Goal: Contribute content

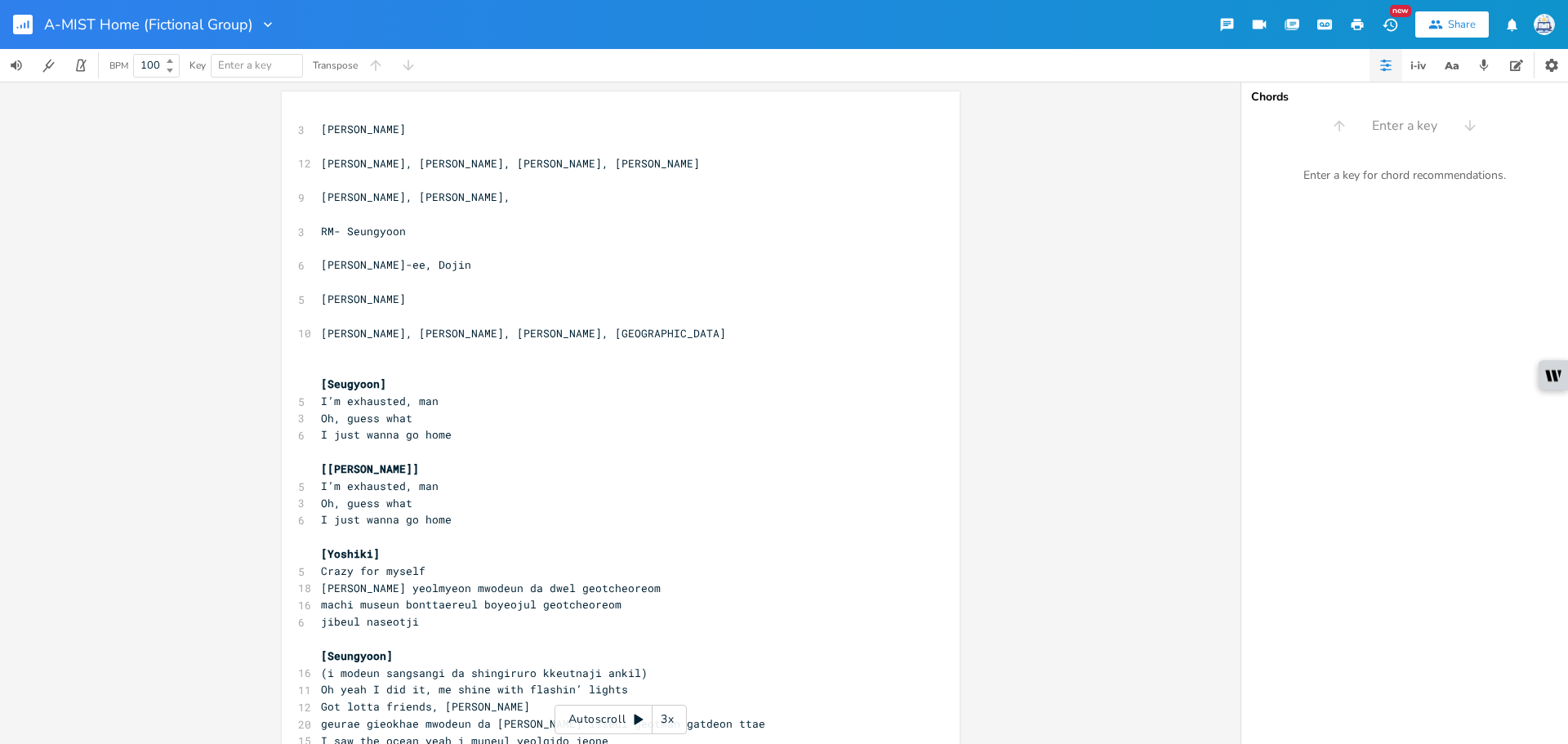
scroll to position [0, 4]
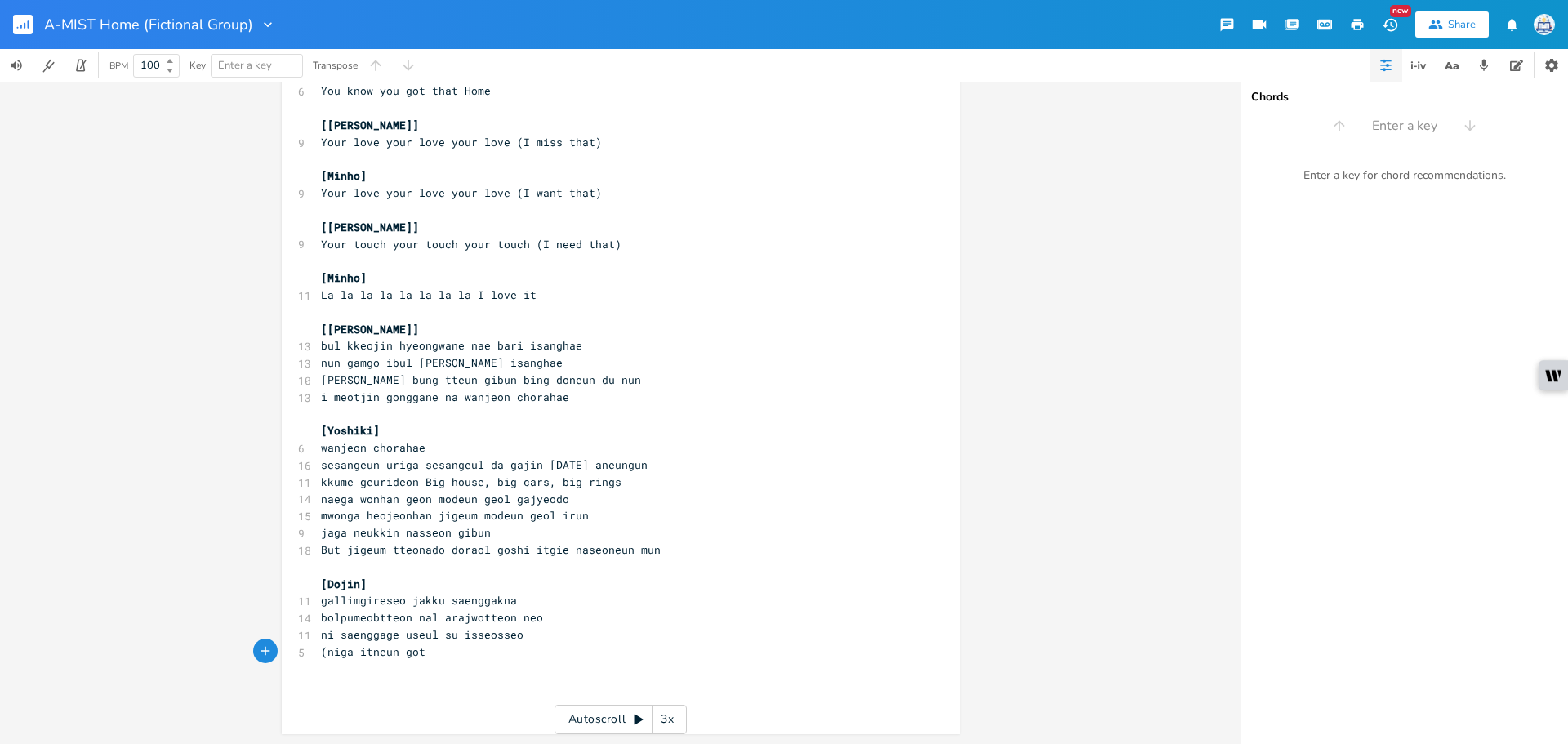
type textarea "()"
click at [427, 585] on pre "[Dojin]" at bounding box center [613, 584] width 589 height 17
type textarea ", (Dojin and Minho)]["
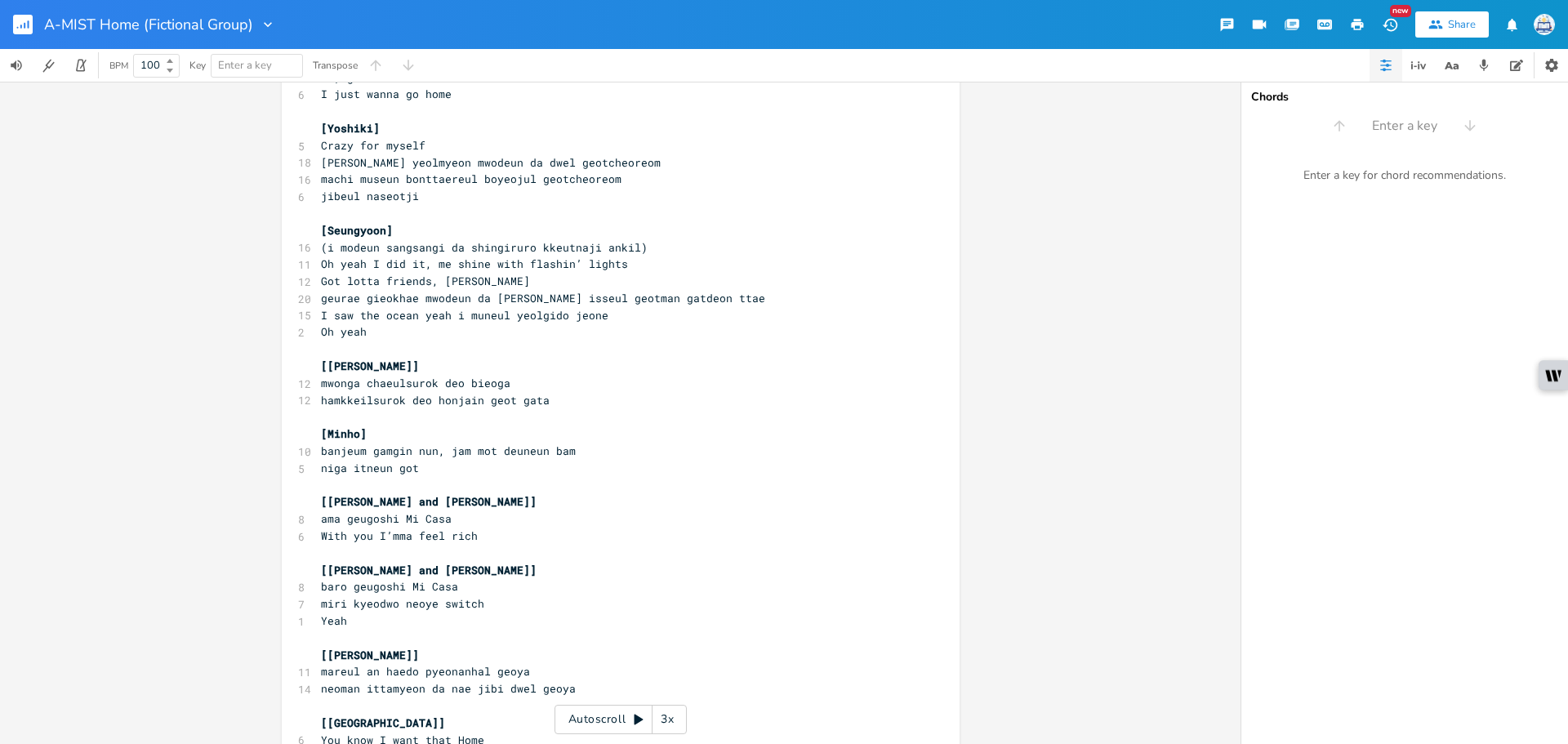
scroll to position [356, 0]
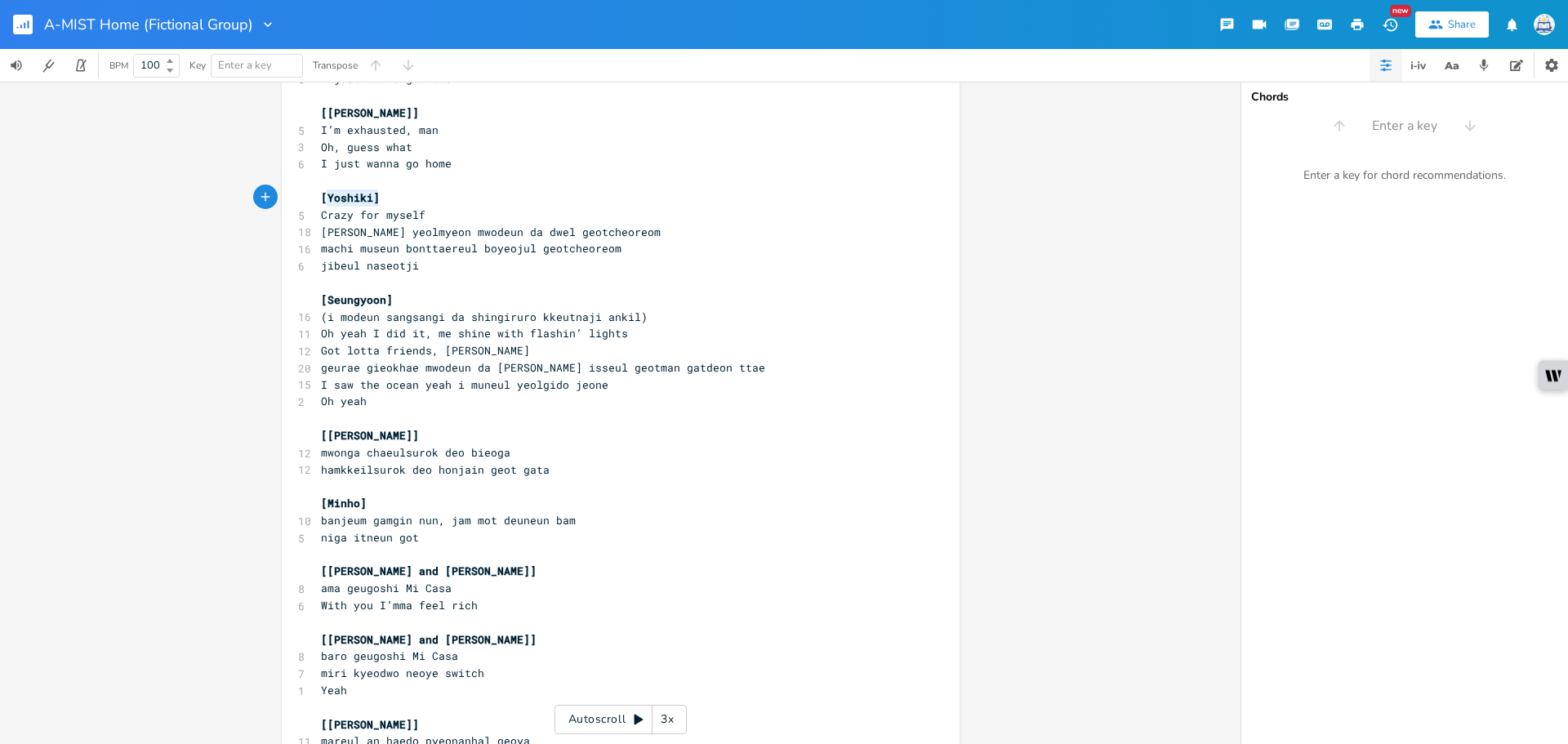
drag, startPoint x: 378, startPoint y: 200, endPoint x: 324, endPoint y: 197, distance: 54.1
click at [324, 197] on pre "[Yoshiki]" at bounding box center [613, 198] width 589 height 17
type textarea "Austin["
type textarea "]"
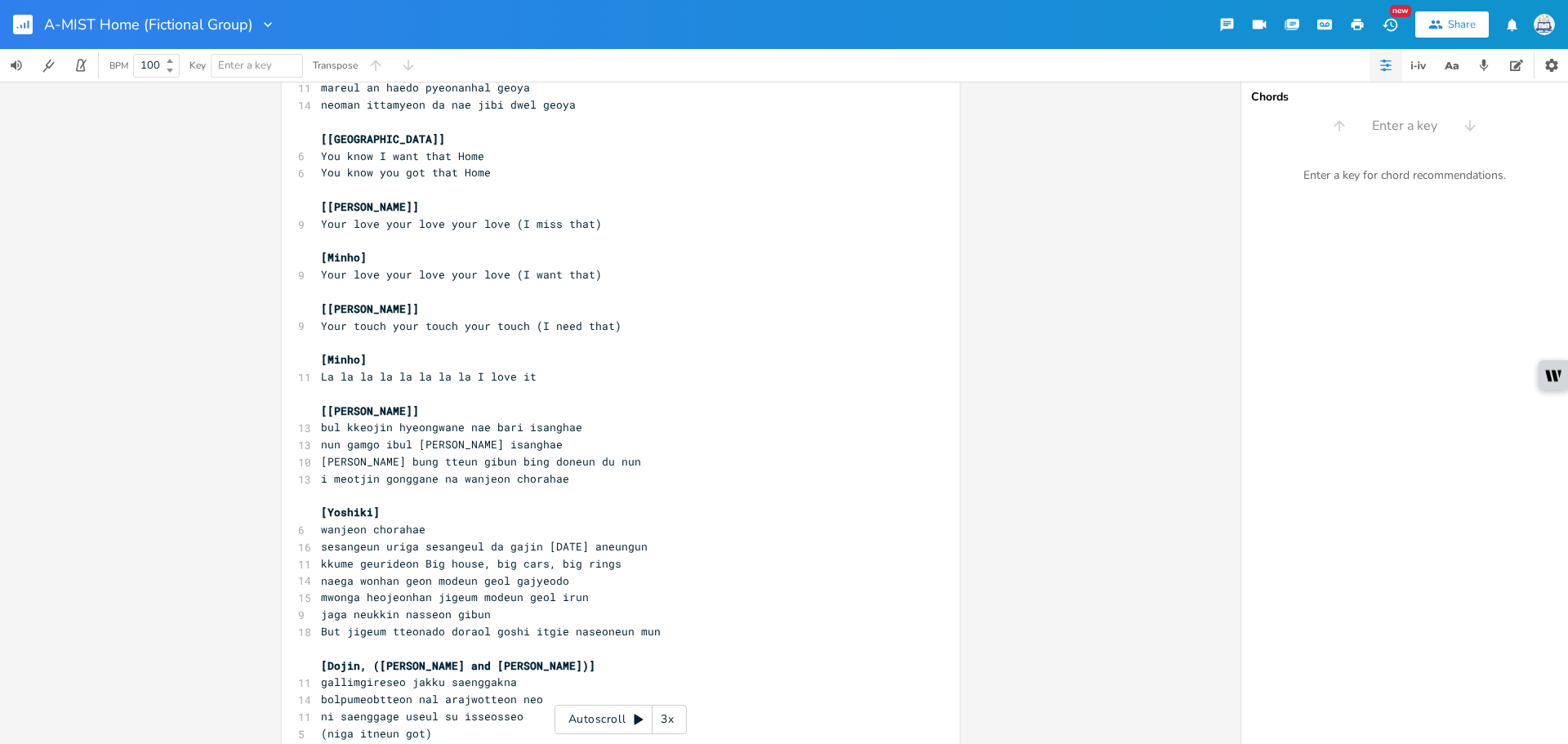
scroll to position [1091, 0]
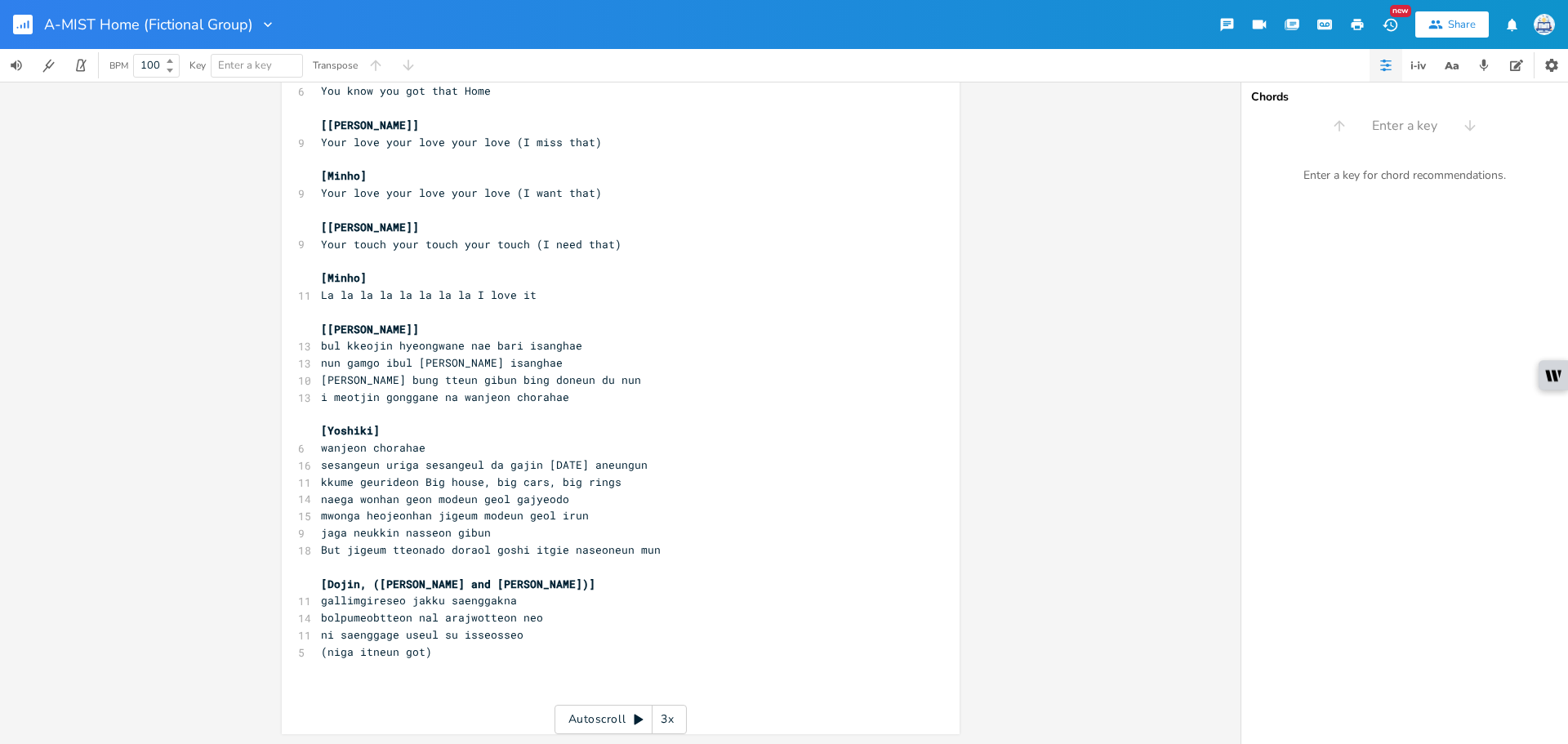
click at [466, 666] on pre "​" at bounding box center [613, 668] width 589 height 17
type textarea "[Jo-ee]"
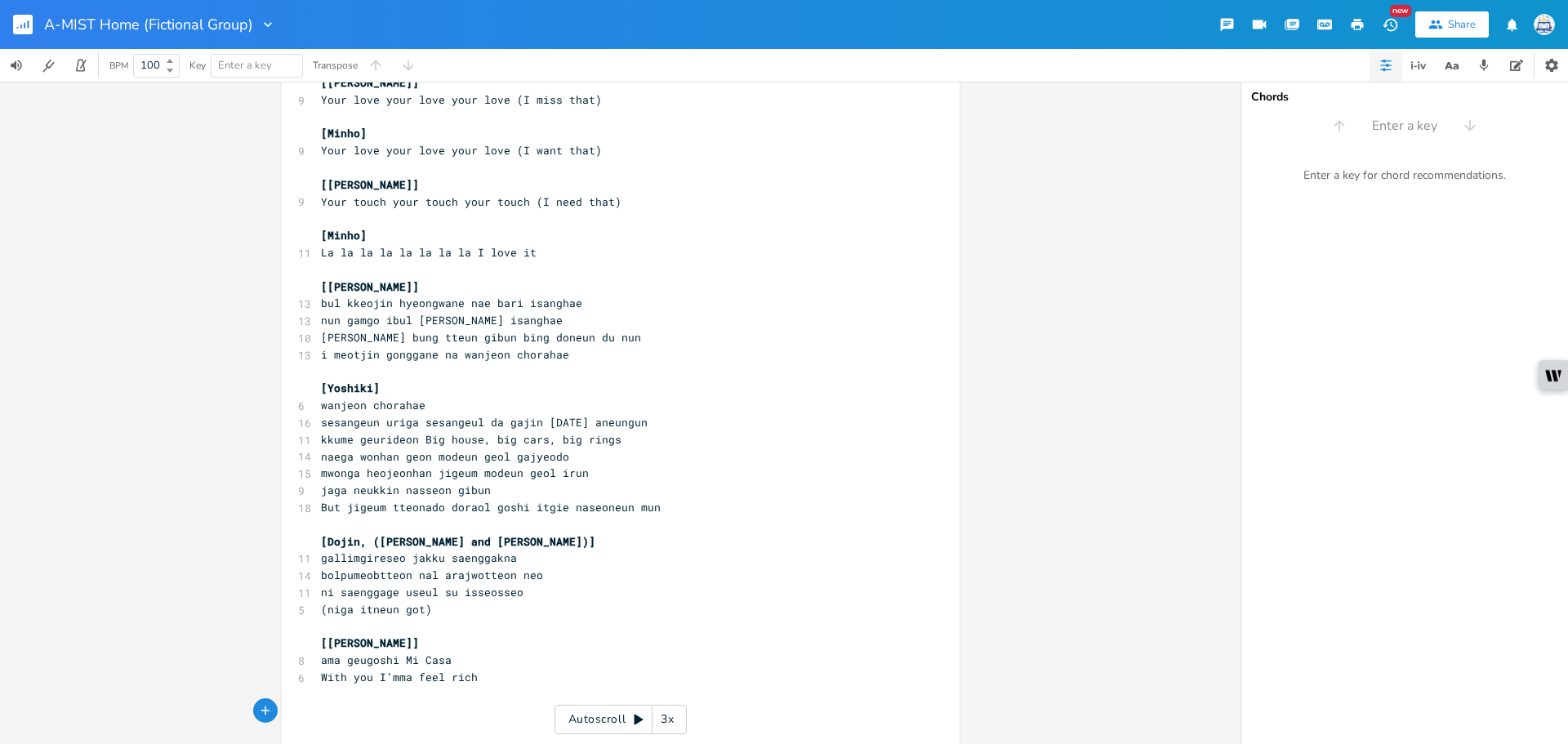
scroll to position [0, 4]
type textarea "["
type textarea "Yoshiki]"
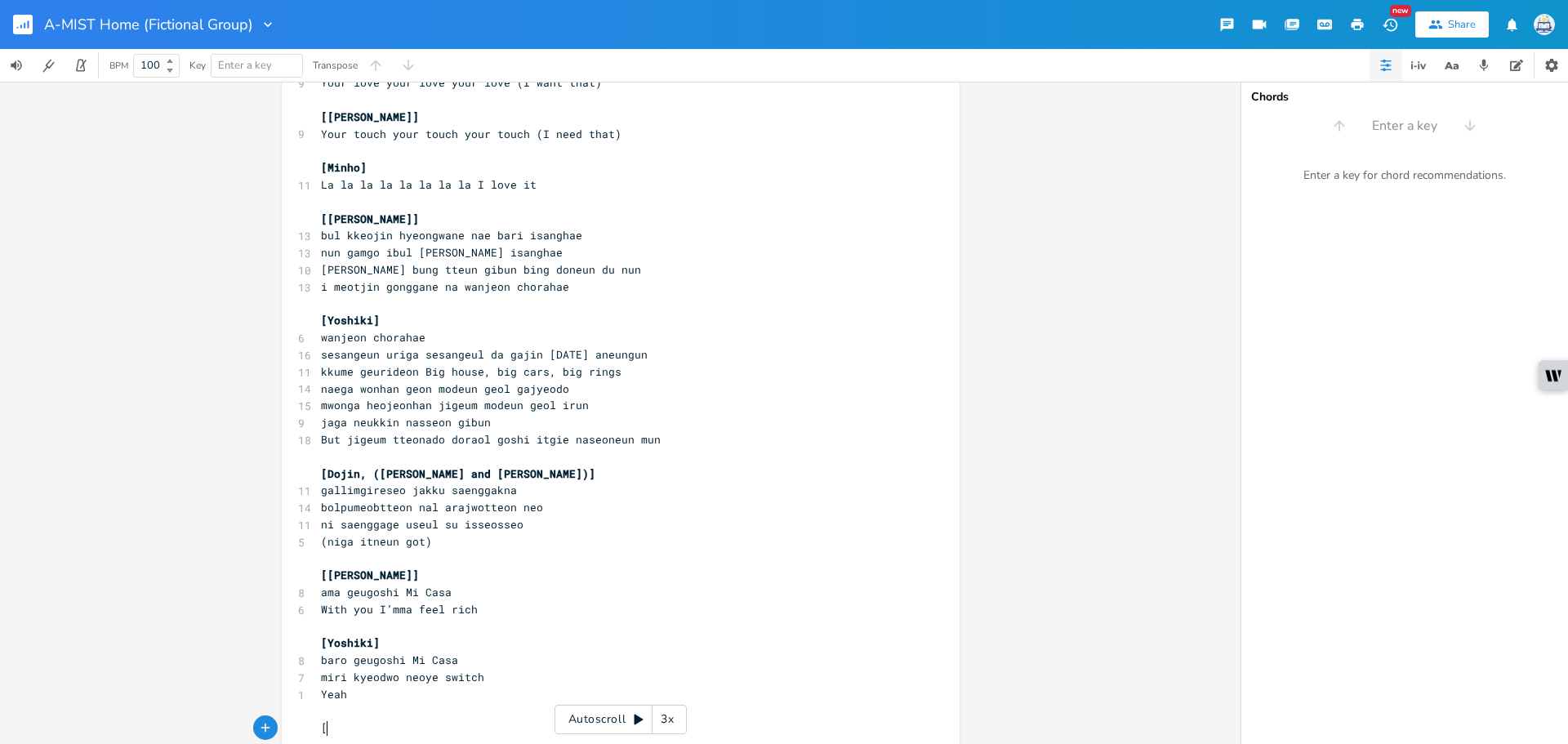
scroll to position [1204, 0]
type textarea "[Jo-ee]"
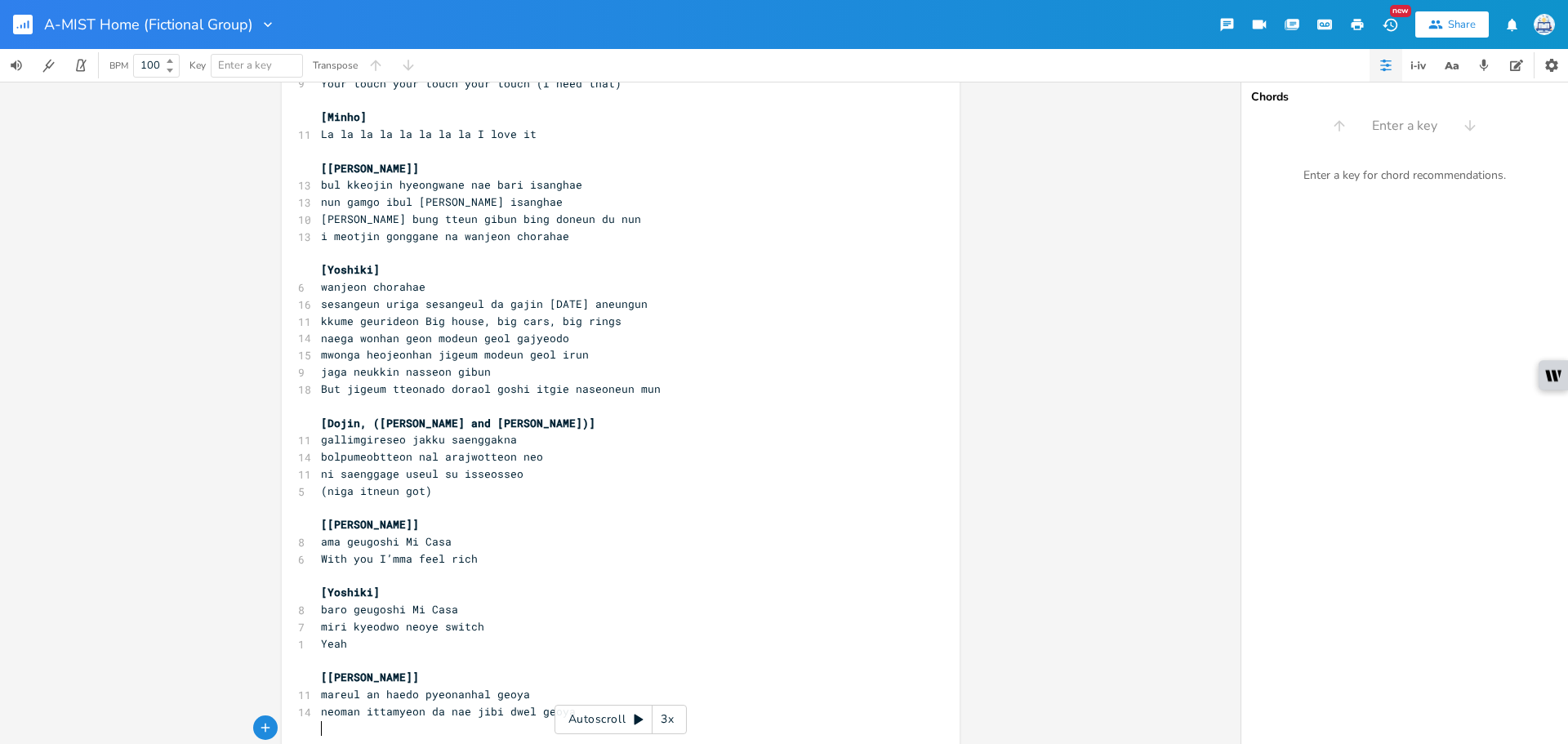
scroll to position [1303, 0]
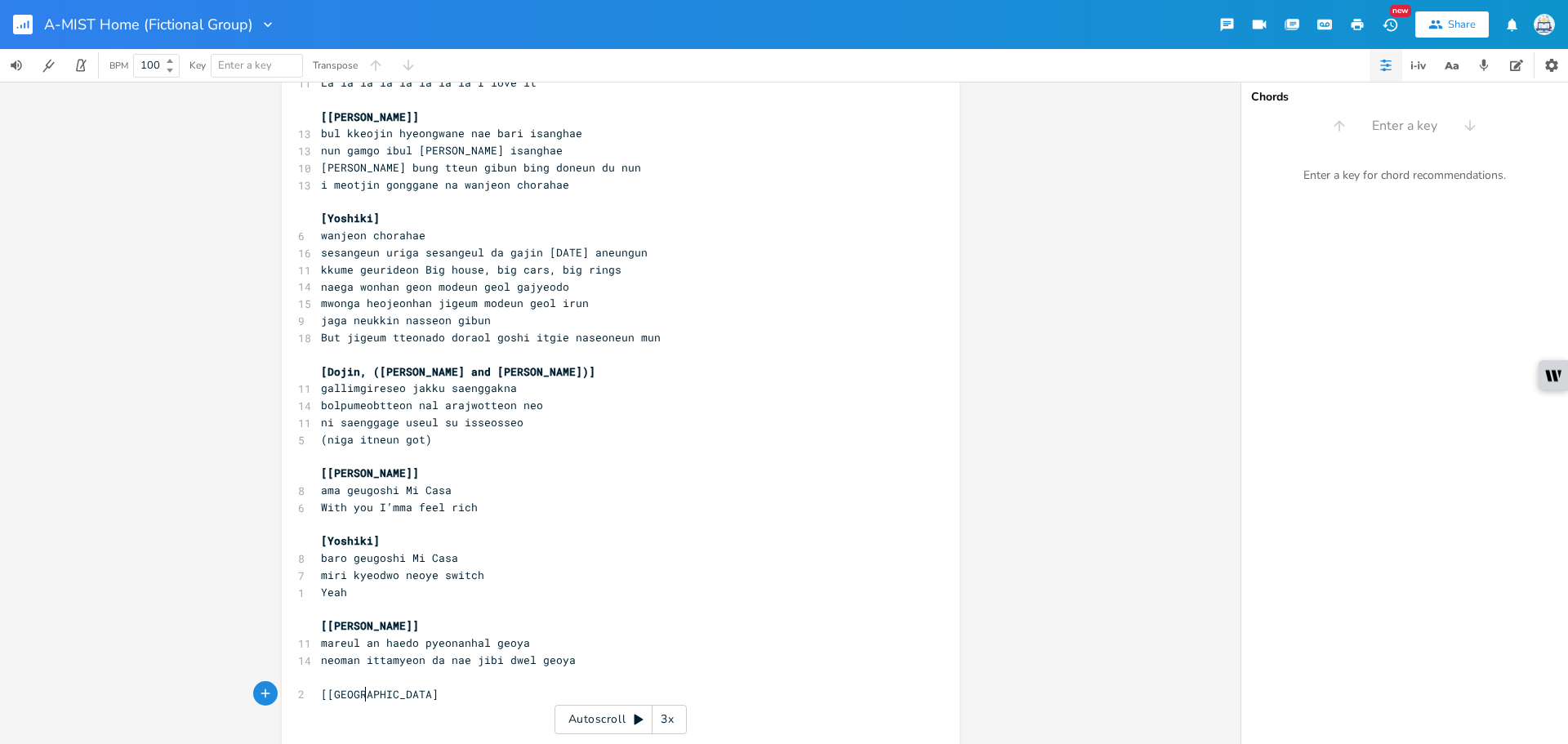
type textarea "[Austin]"
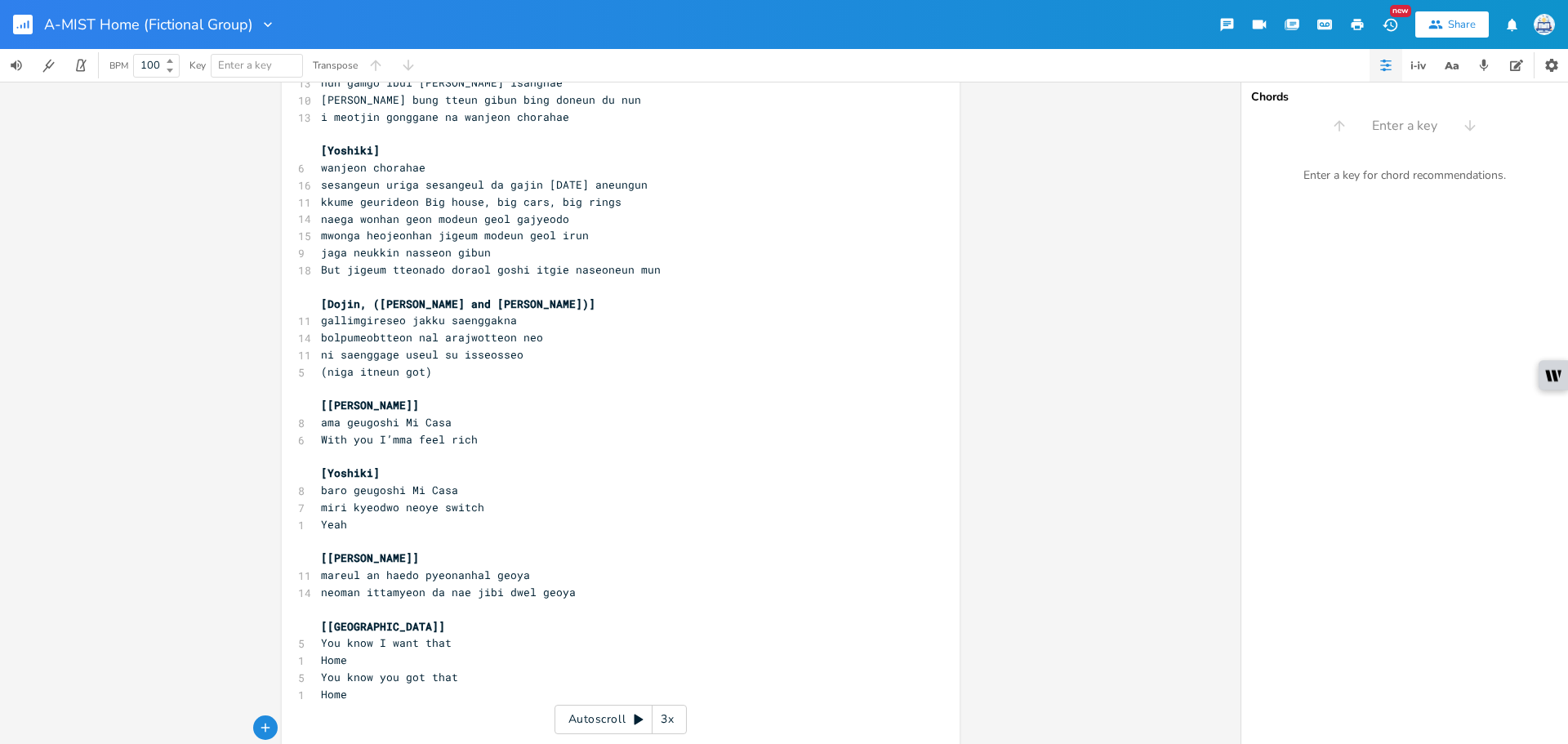
scroll to position [1374, 0]
type textarea "[Jo-ee]"
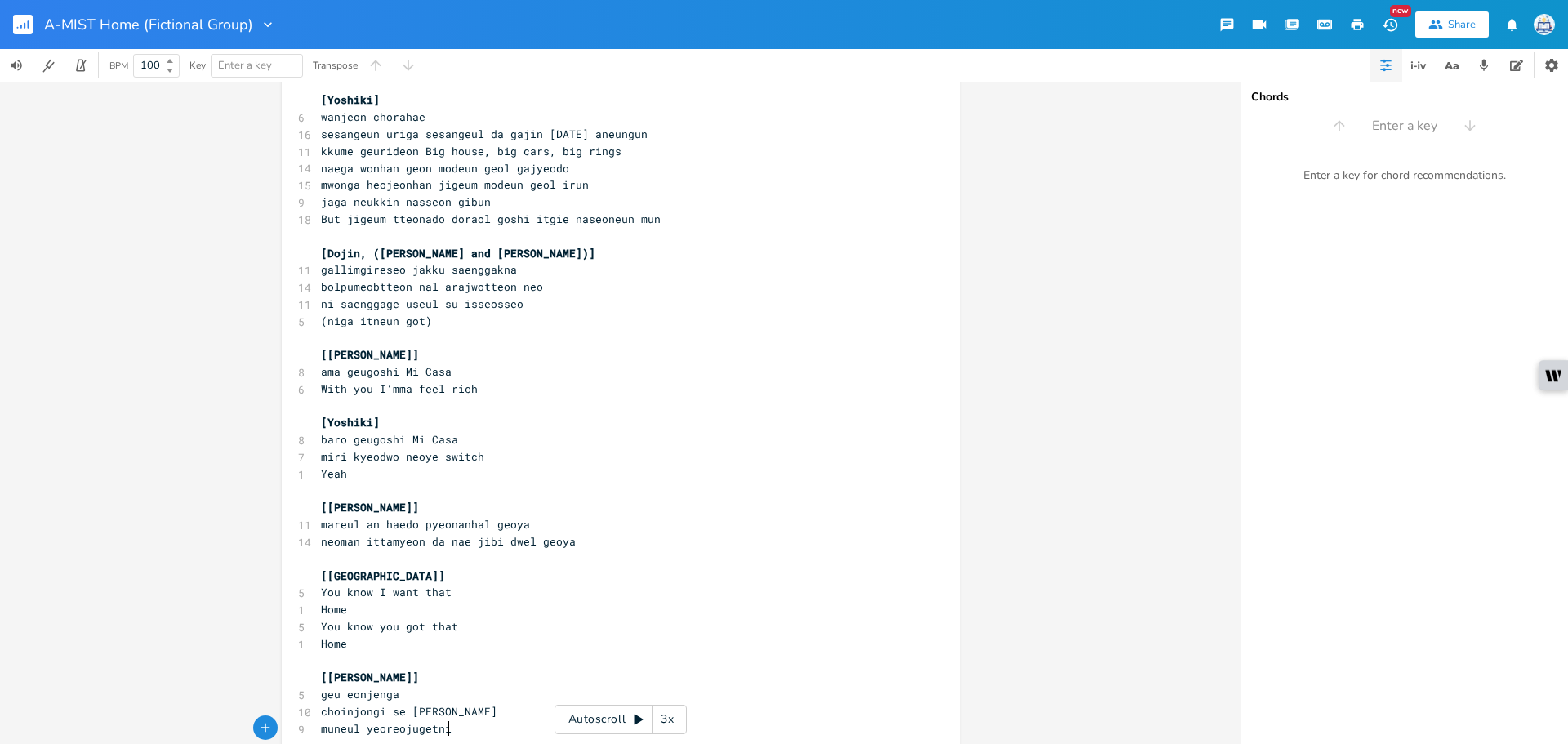
scroll to position [1473, 0]
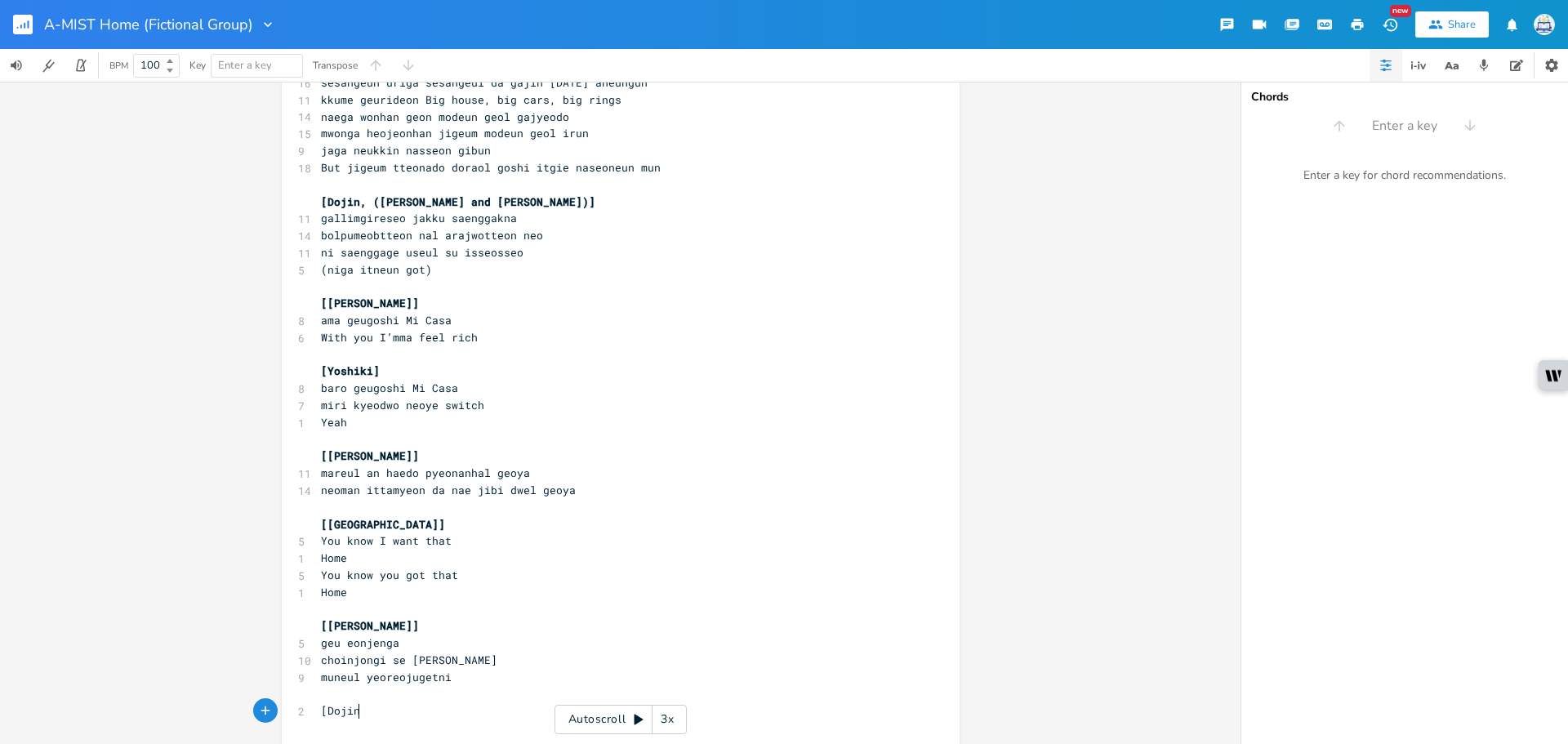
type textarea "[Dojin]"
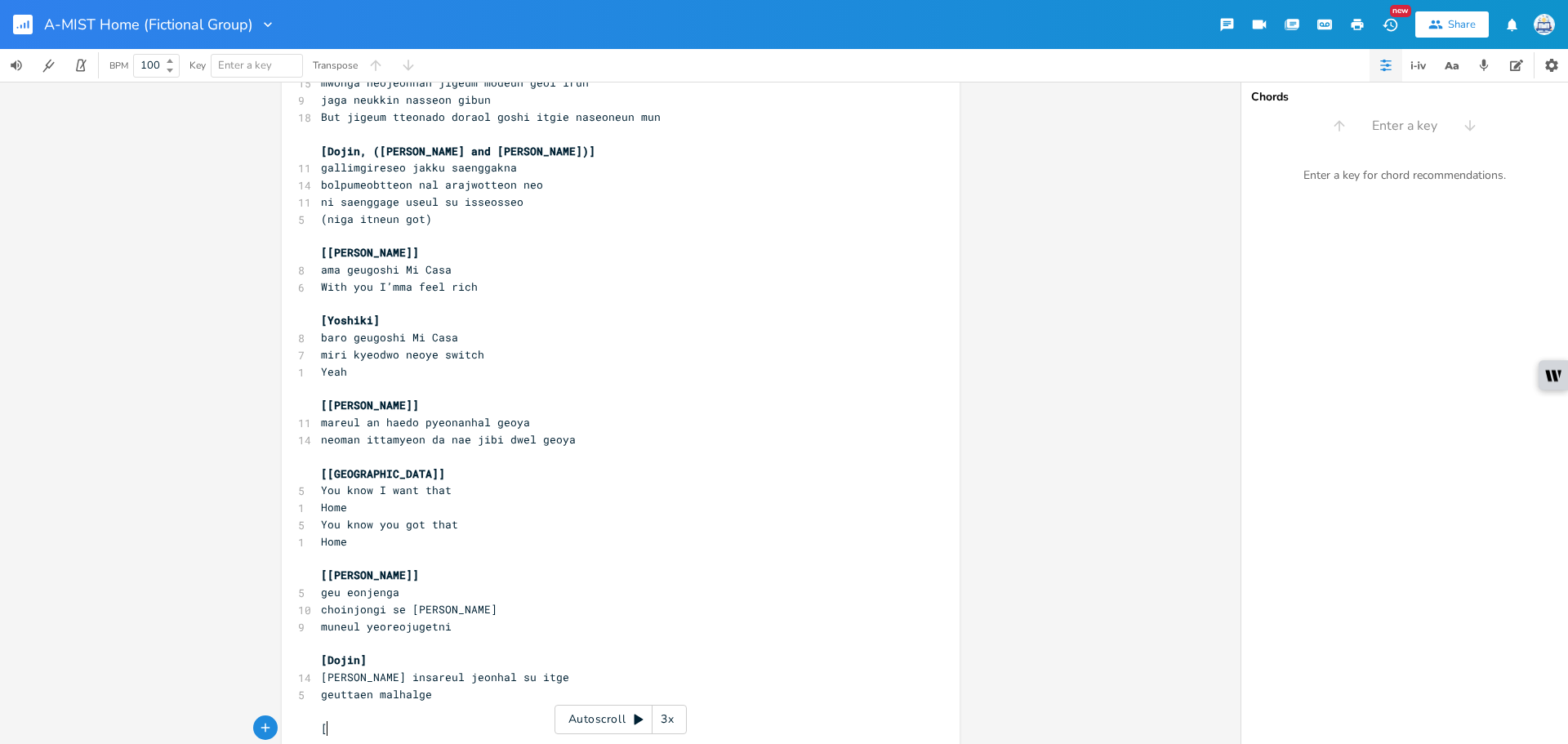
scroll to position [1526, 0]
type textarea "[Hikaru]"
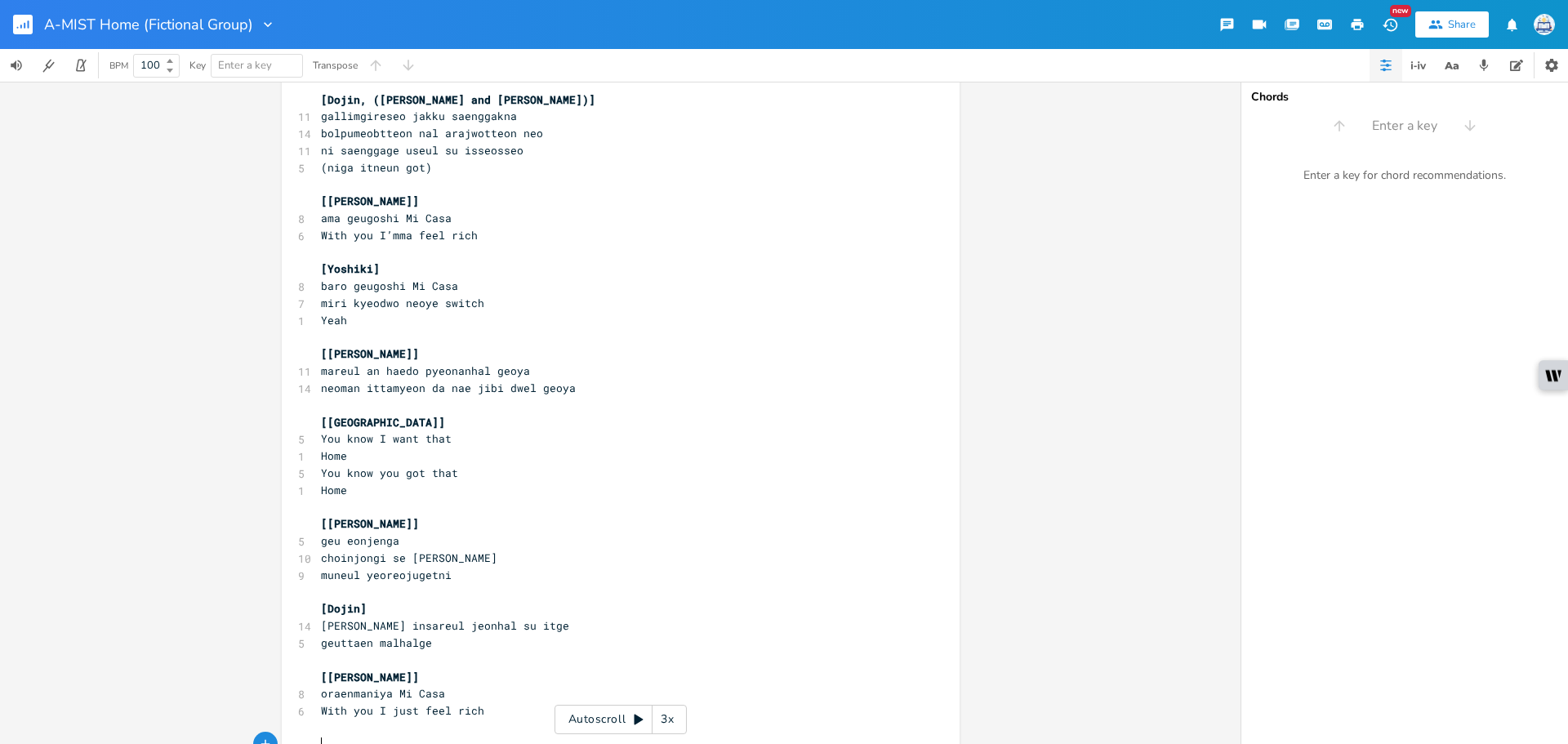
scroll to position [1625, 0]
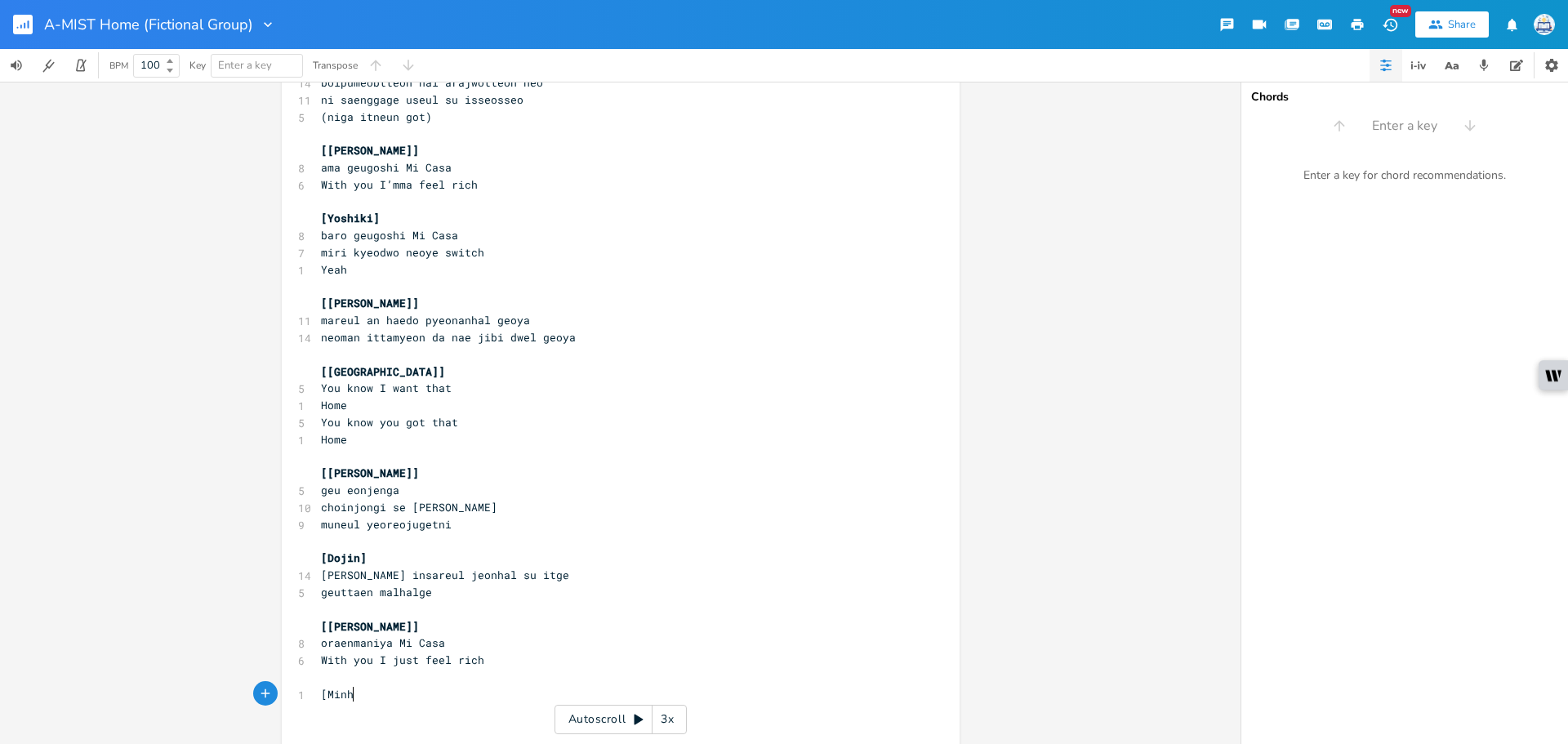
type textarea "[Minho"
type textarea "Dojin["
type textarea "]"
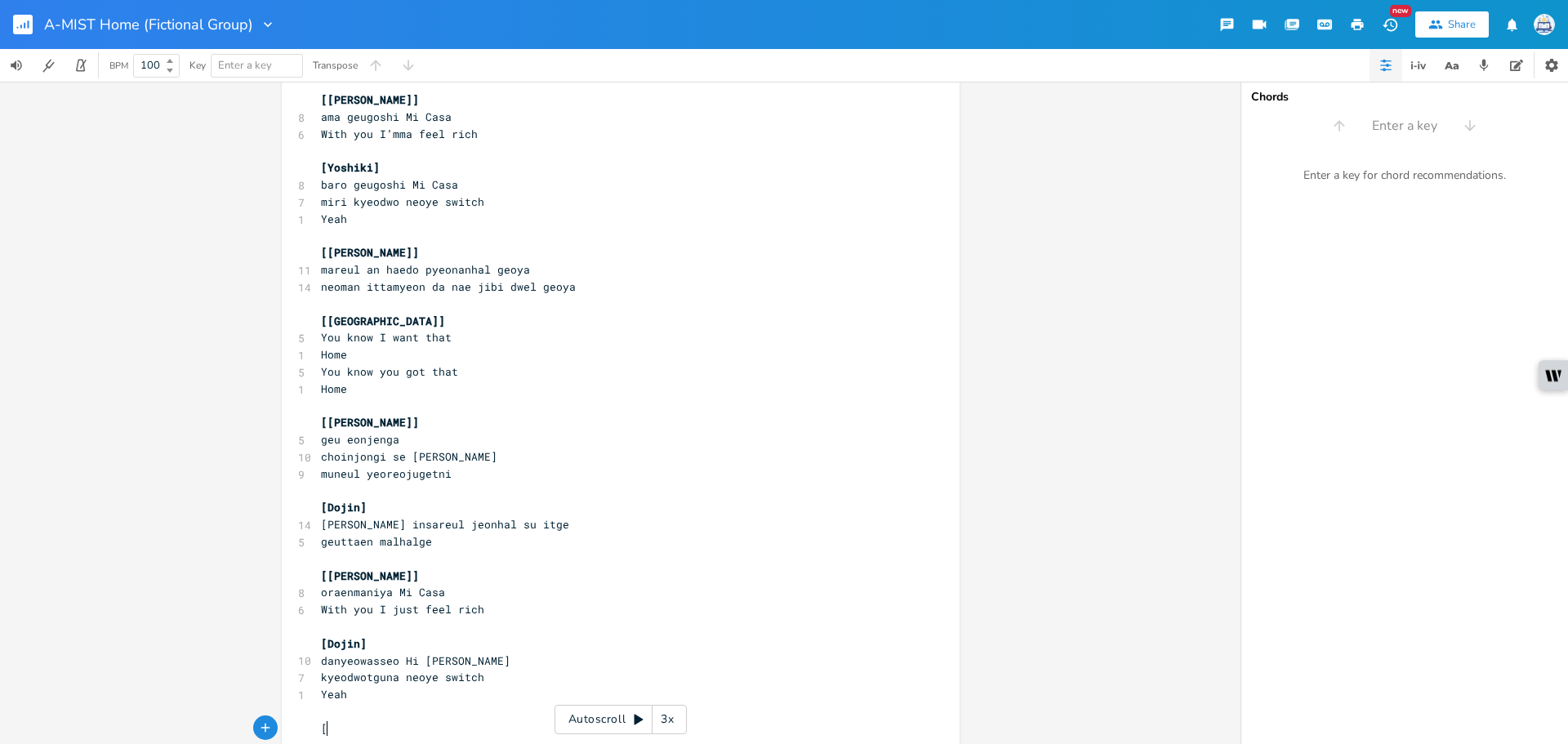
scroll to position [1679, 0]
type textarea "[Austin]"
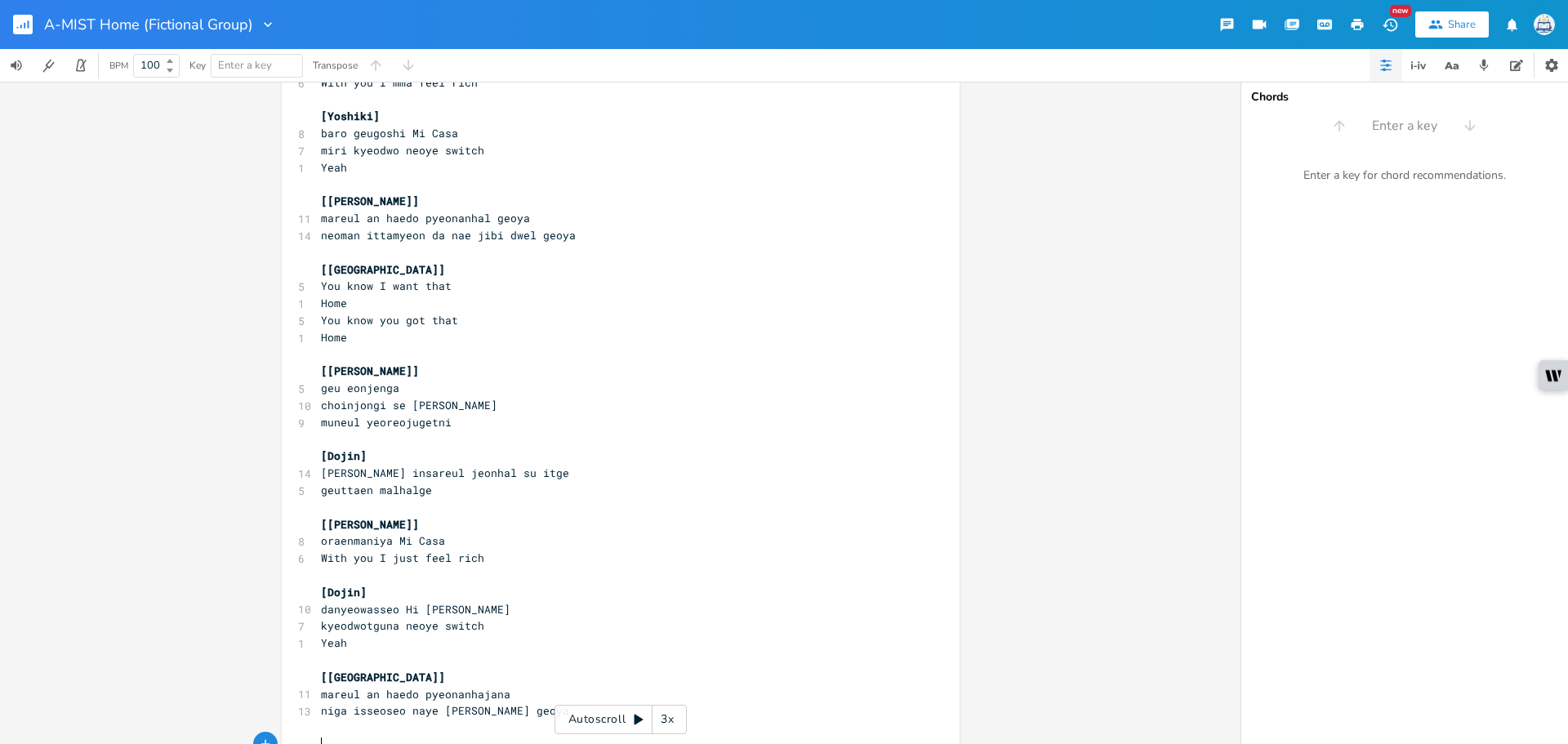
scroll to position [1778, 0]
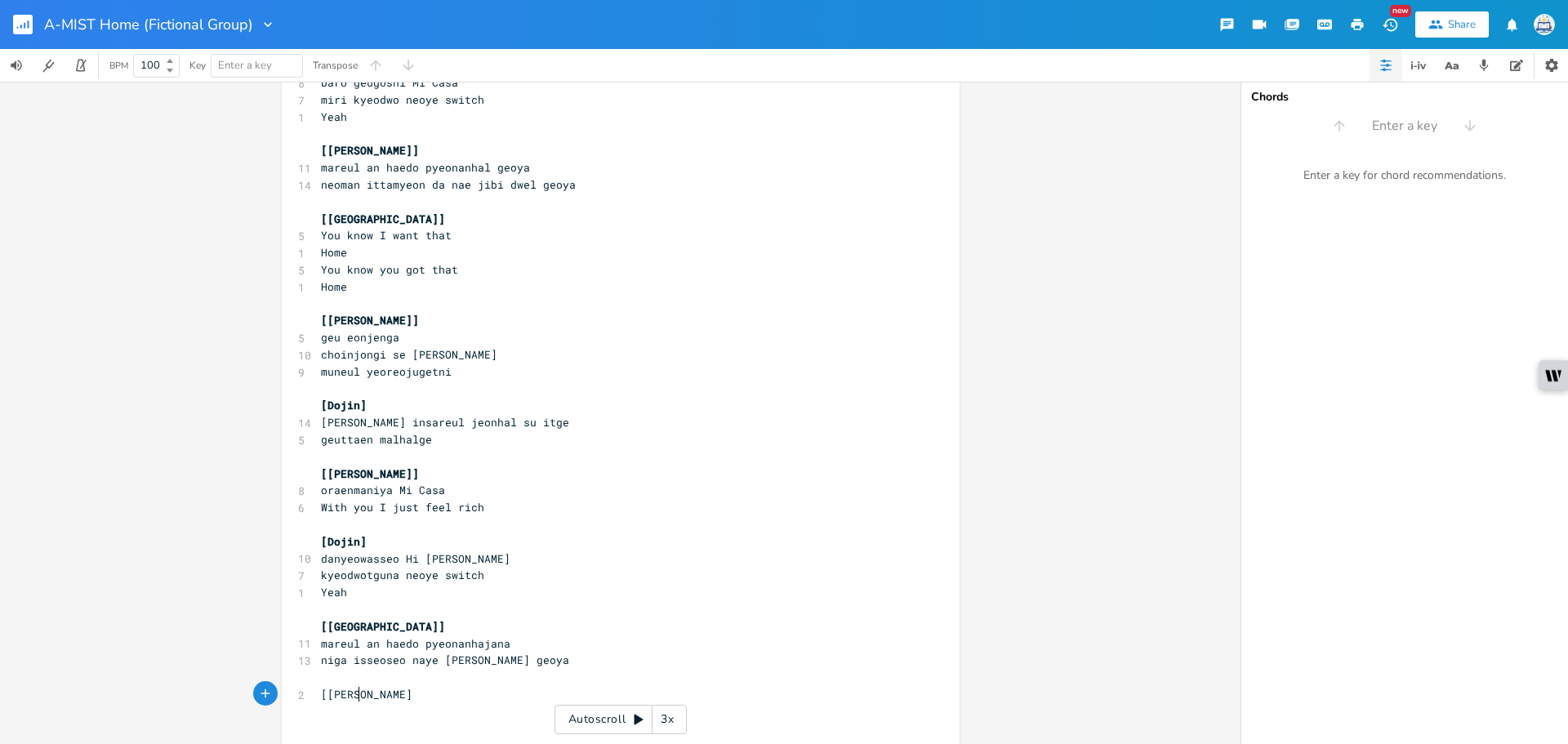
type textarea "[Jo-ee]"
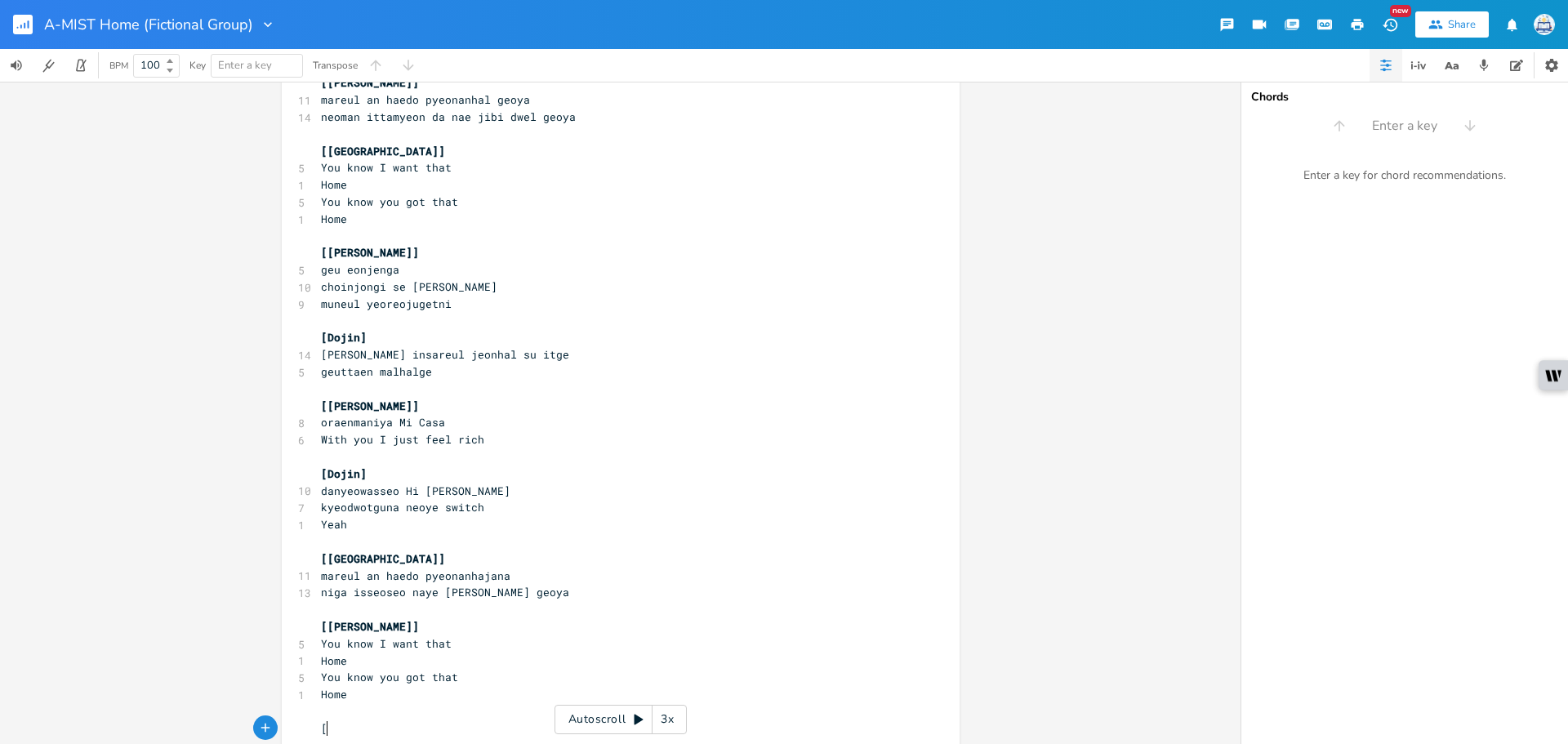
scroll to position [1849, 0]
type textarea "[Minho]"
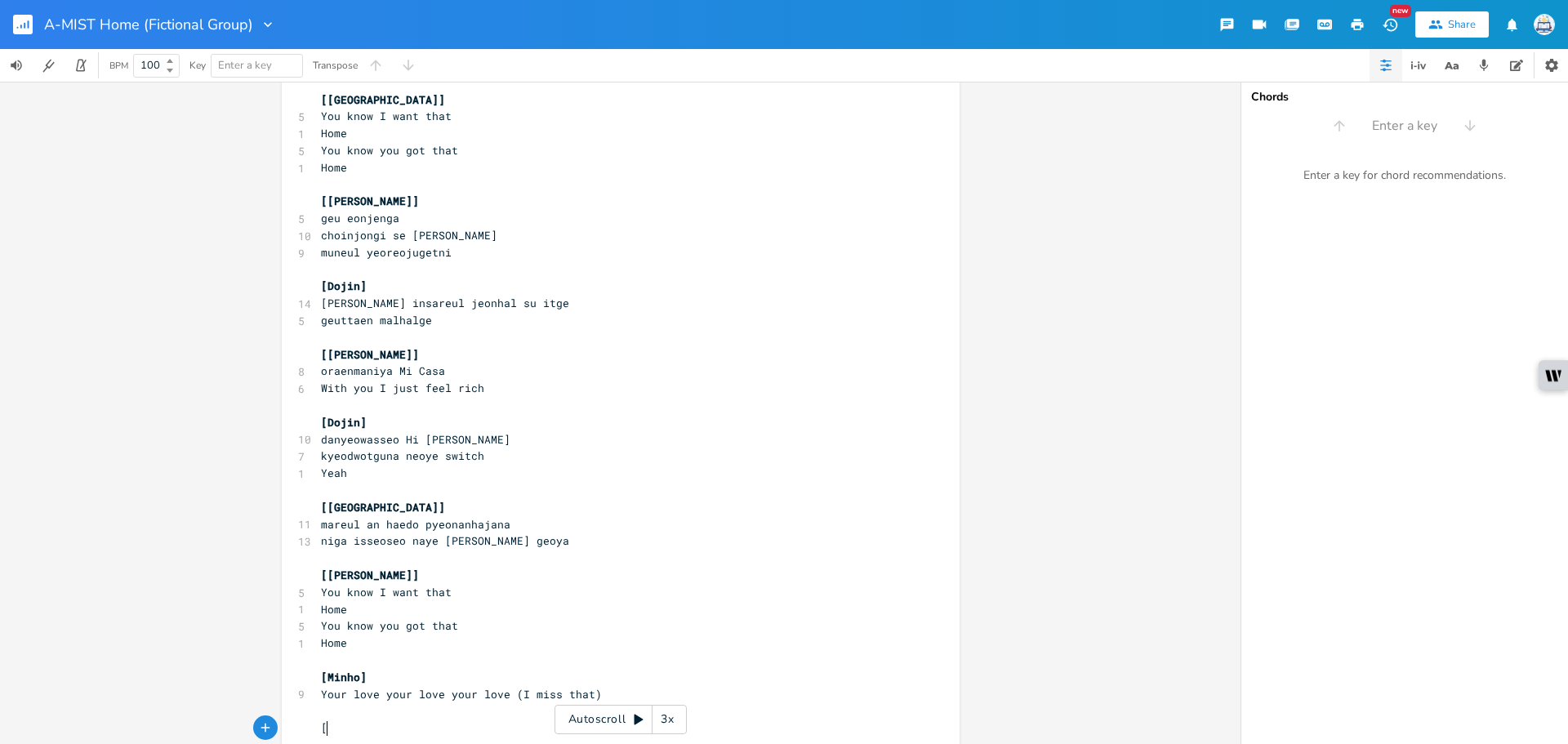
scroll to position [1901, 0]
type textarea "[Austin]"
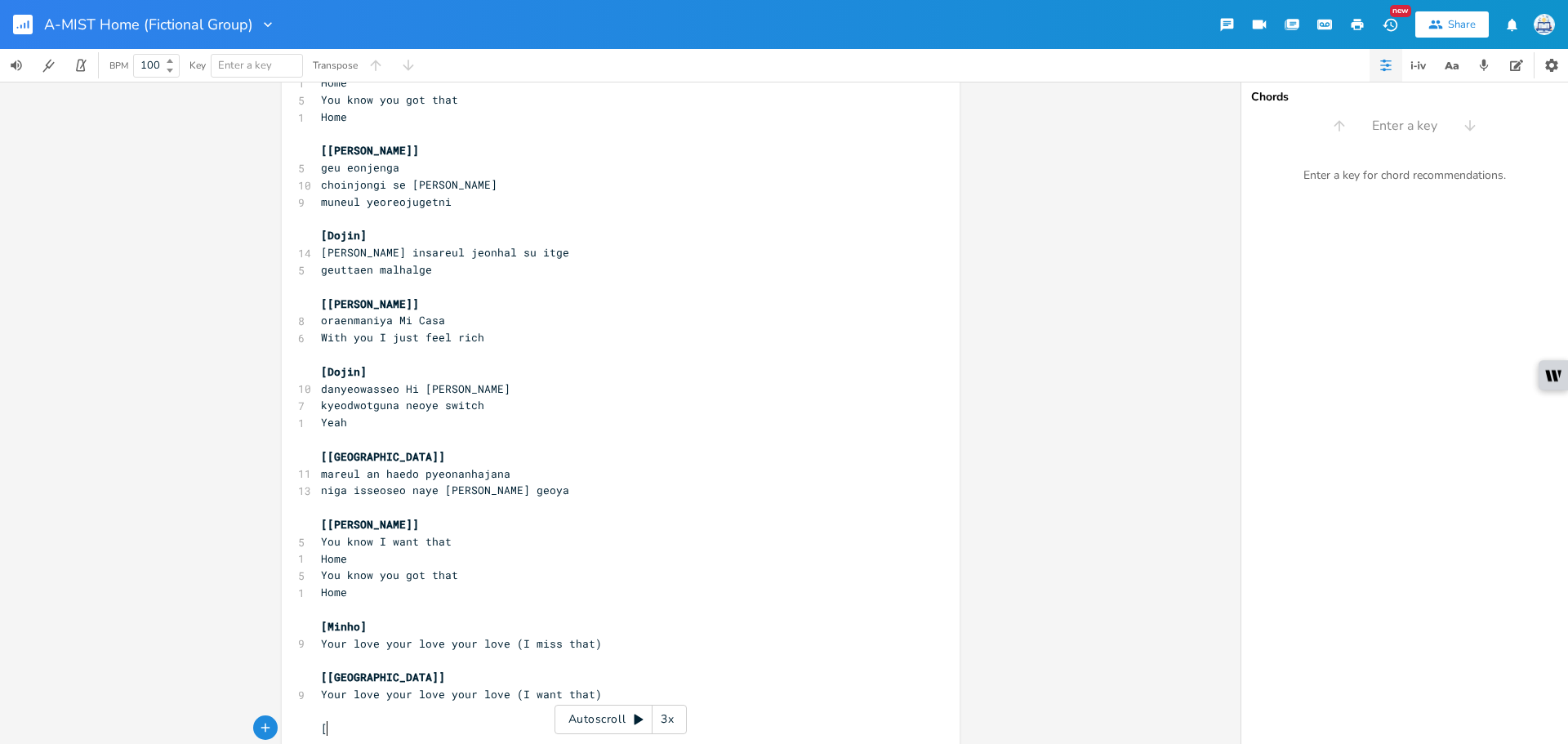
scroll to position [1951, 0]
type textarea "[Minho]"
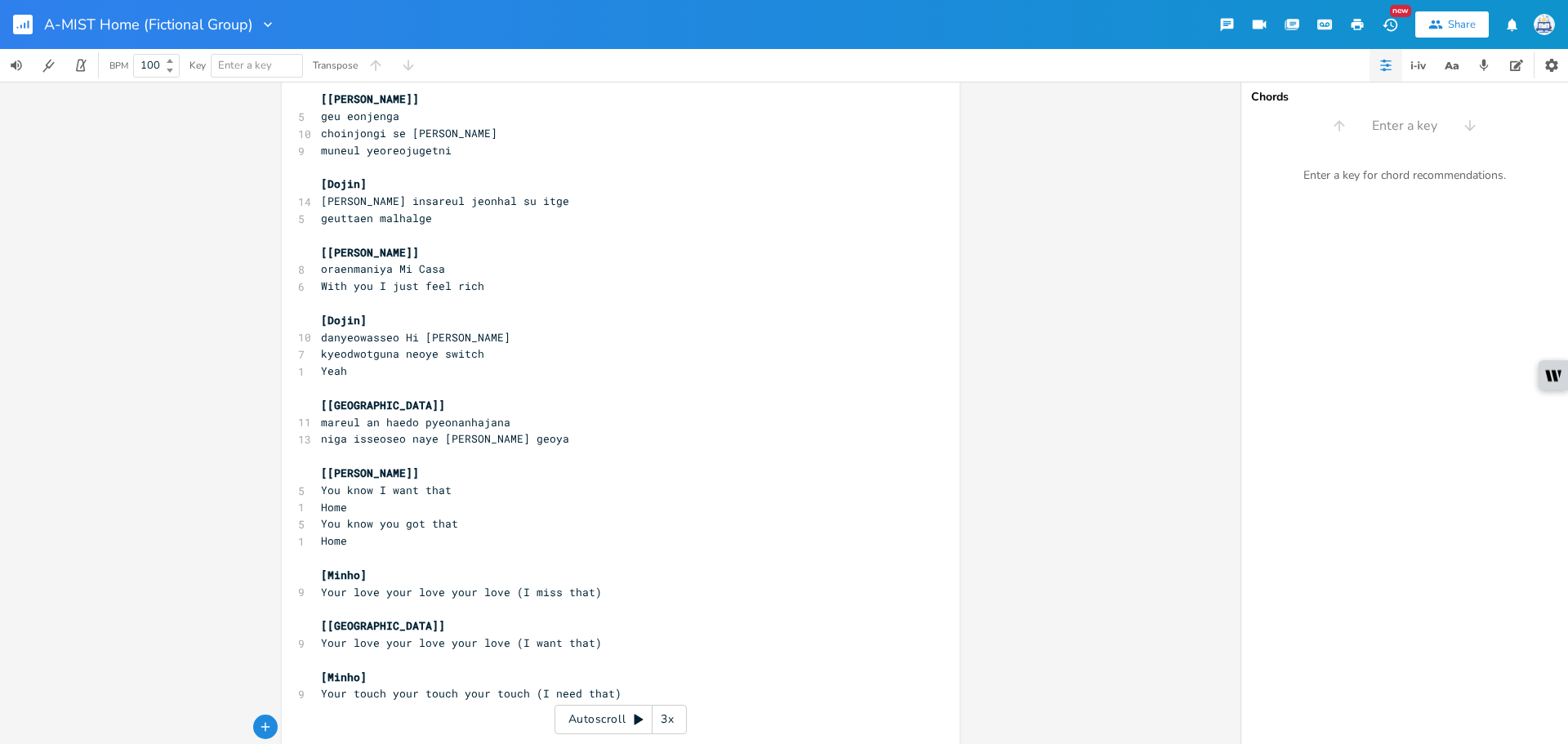
scroll to position [2002, 0]
type textarea "[Austin]"
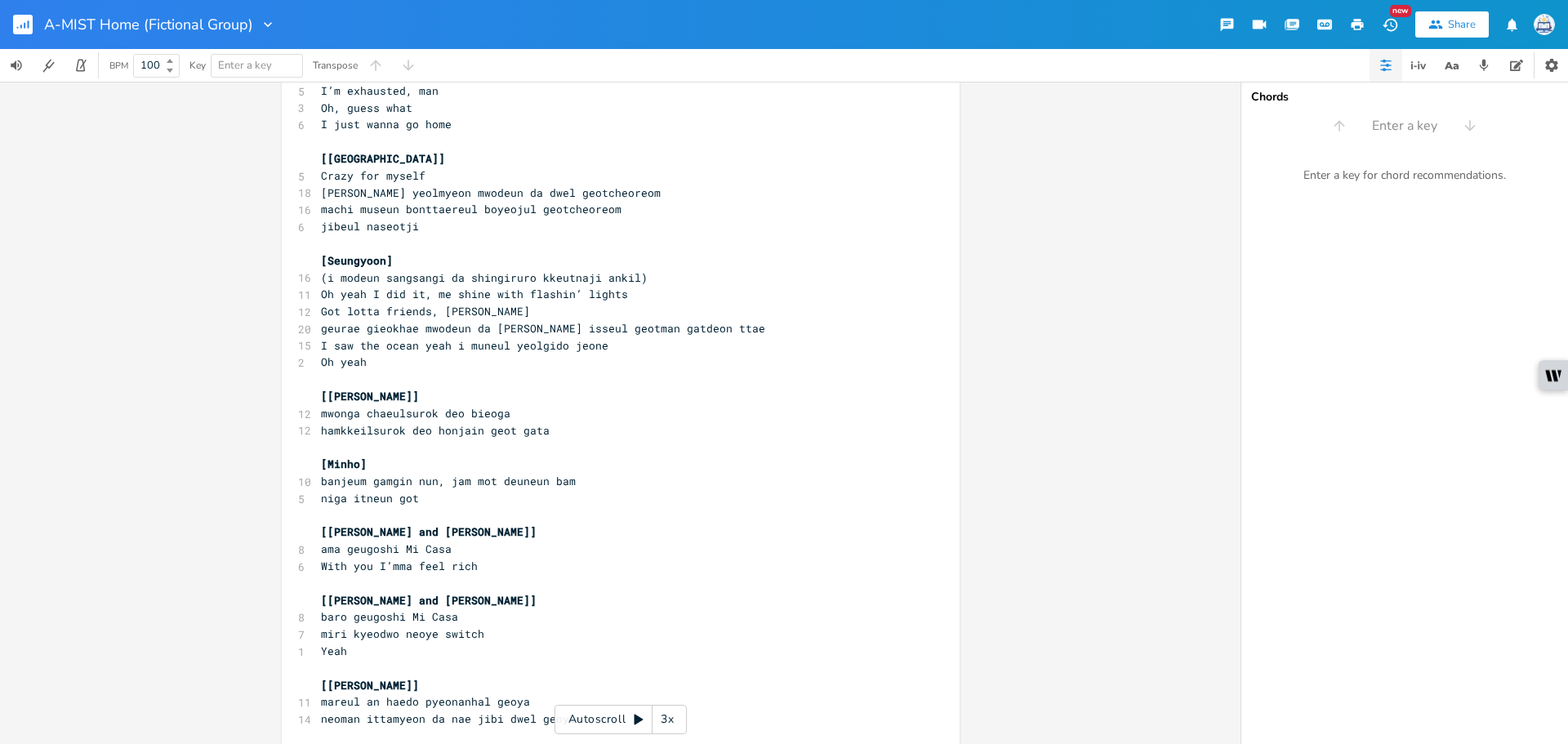
scroll to position [173, 0]
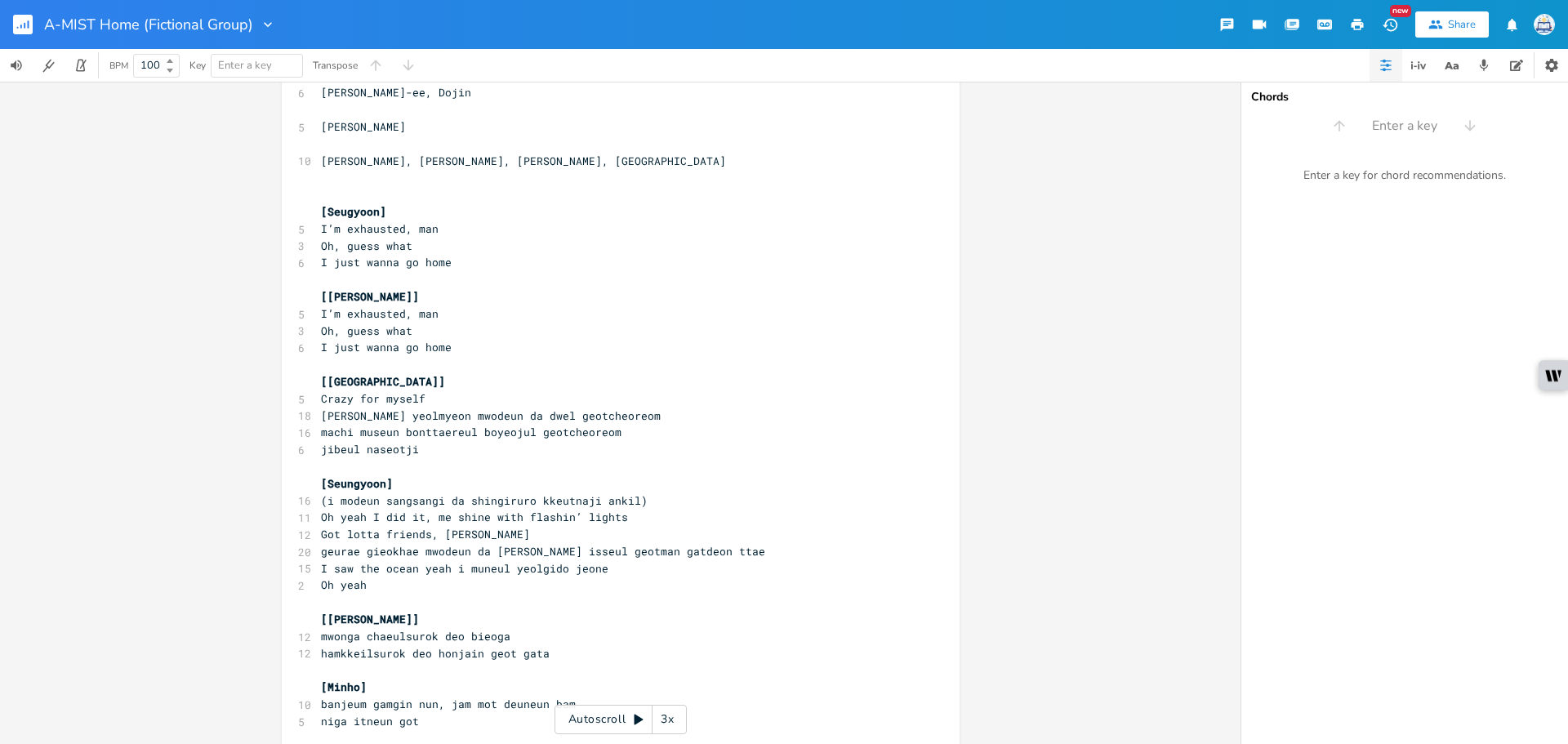
click at [733, 436] on pre "machi museun bonttaereul boyeojul geotcheoreom" at bounding box center [613, 432] width 589 height 17
type textarea "I’m exhausted, man Oh, guess what I just wanna go home"
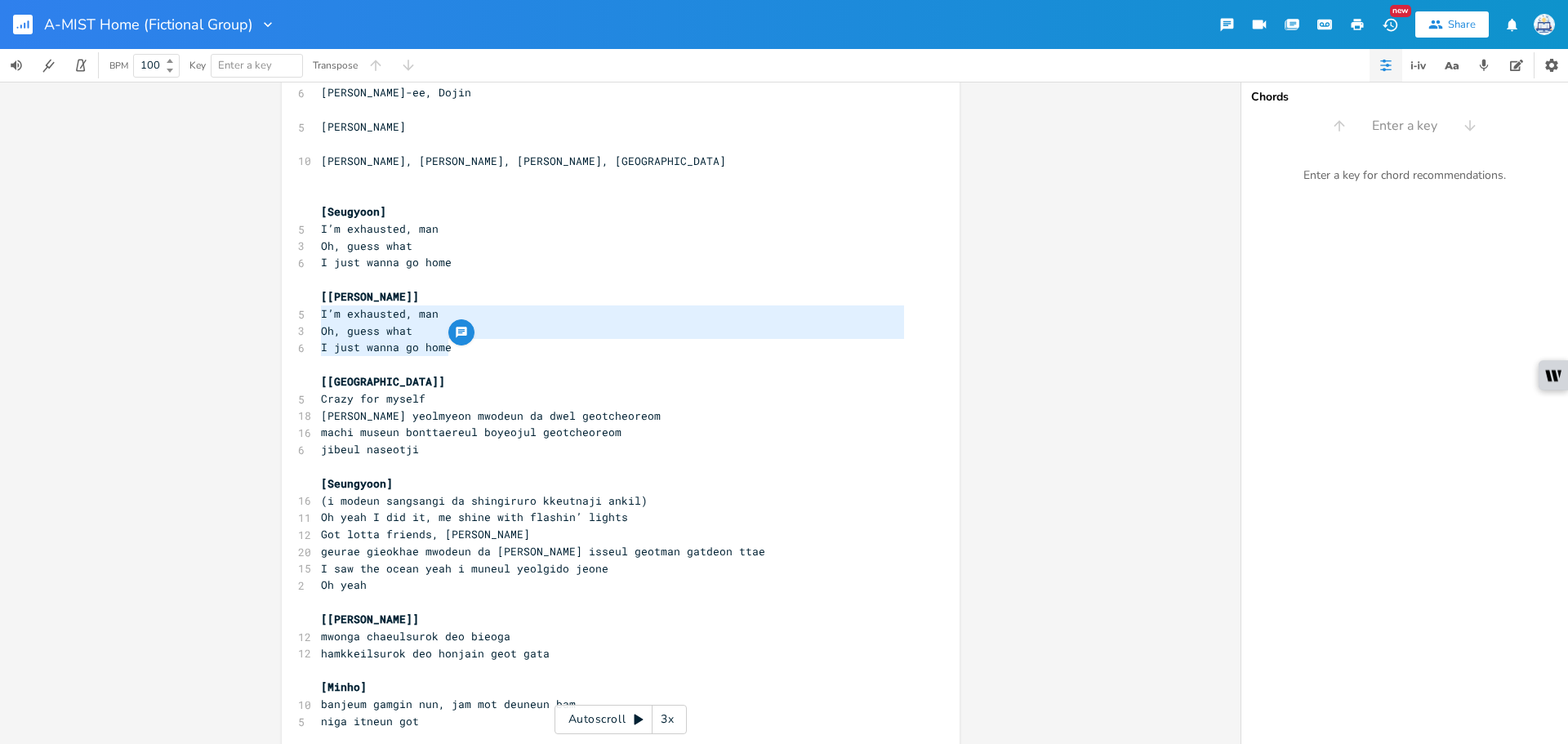
drag, startPoint x: 372, startPoint y: 339, endPoint x: 308, endPoint y: 319, distance: 67.1
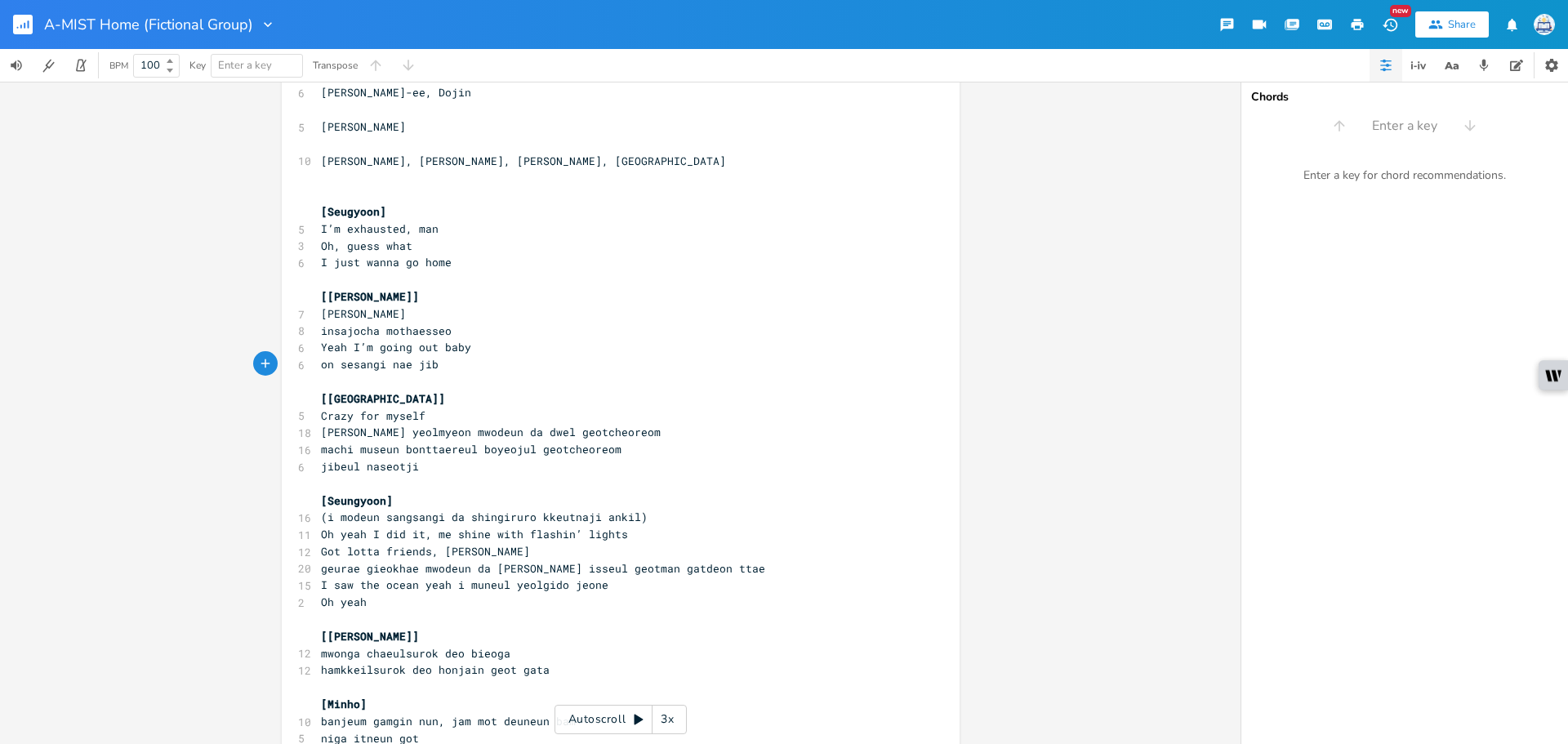
click at [796, 450] on pre "machi museun bonttaereul boyeojul geotcheoreom" at bounding box center [613, 449] width 589 height 17
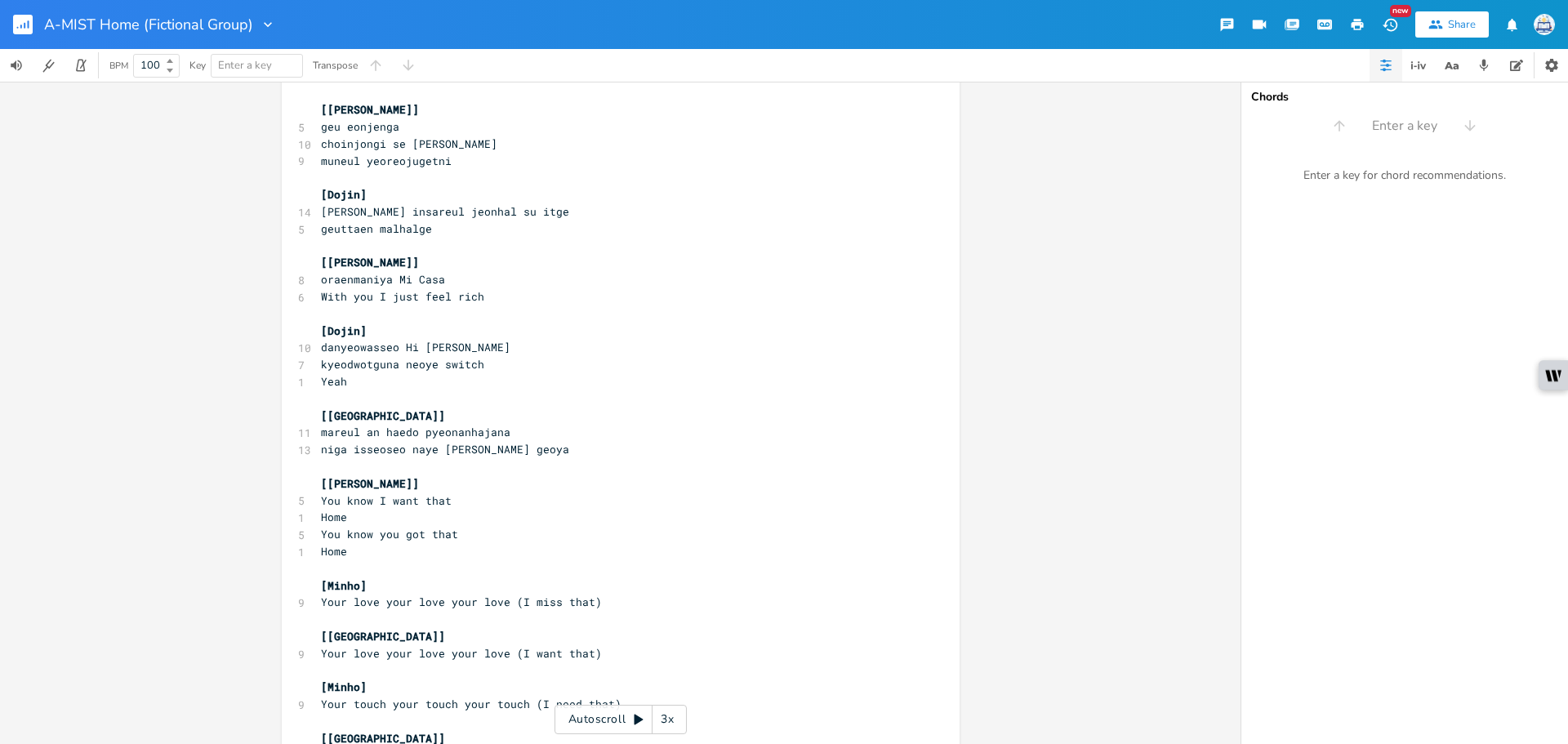
scroll to position [1969, 0]
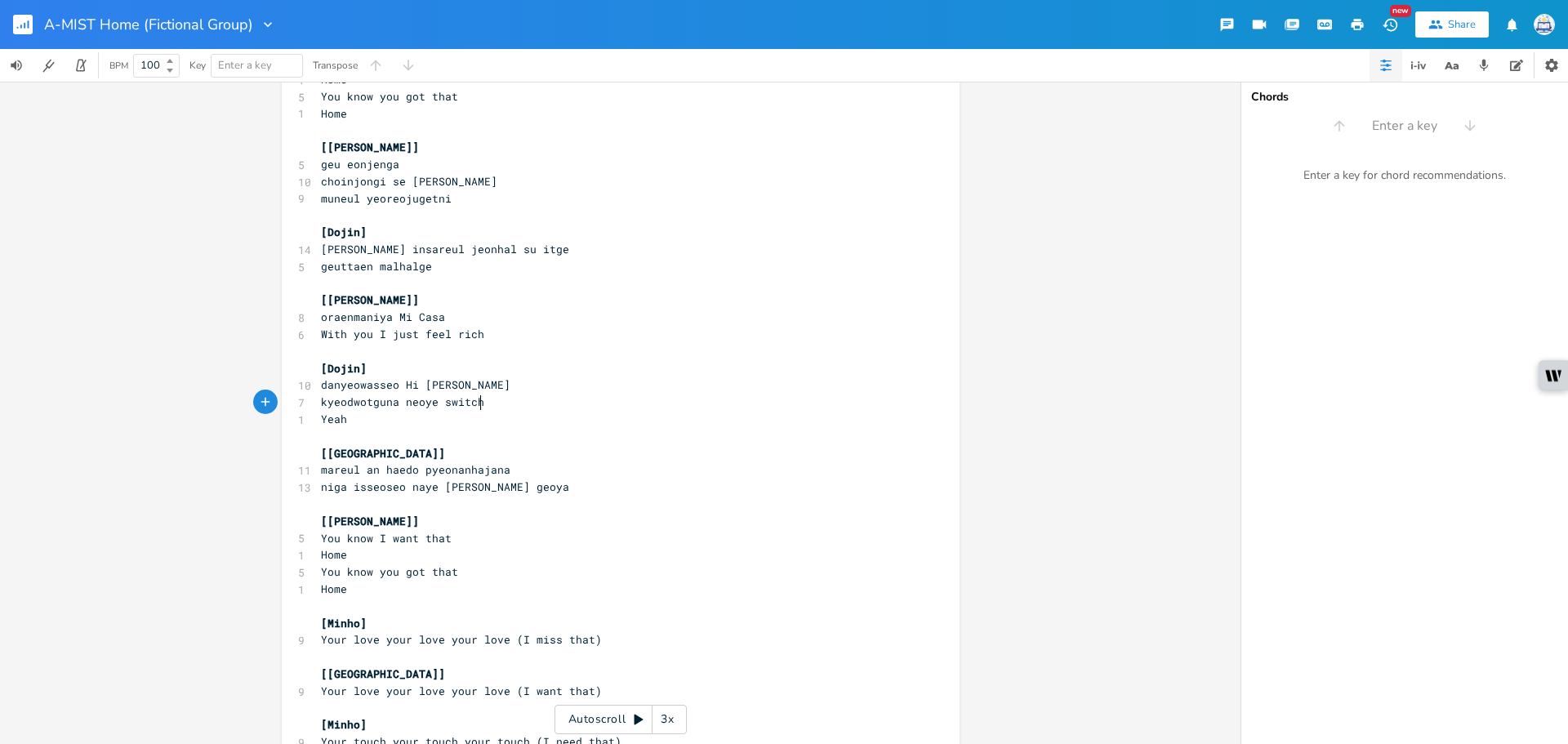
click at [850, 410] on pre "Yeah" at bounding box center [613, 418] width 589 height 17
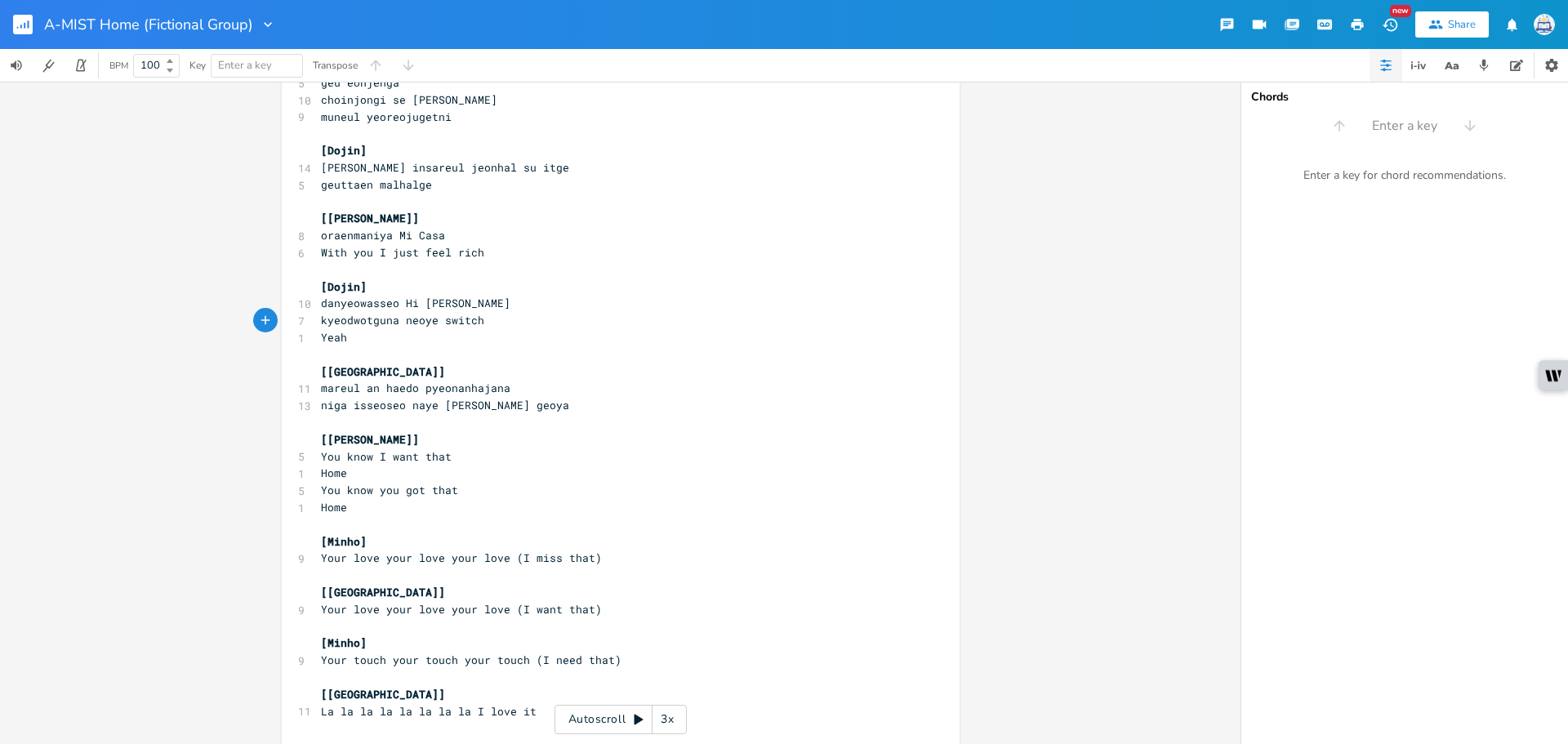
scroll to position [2092, 0]
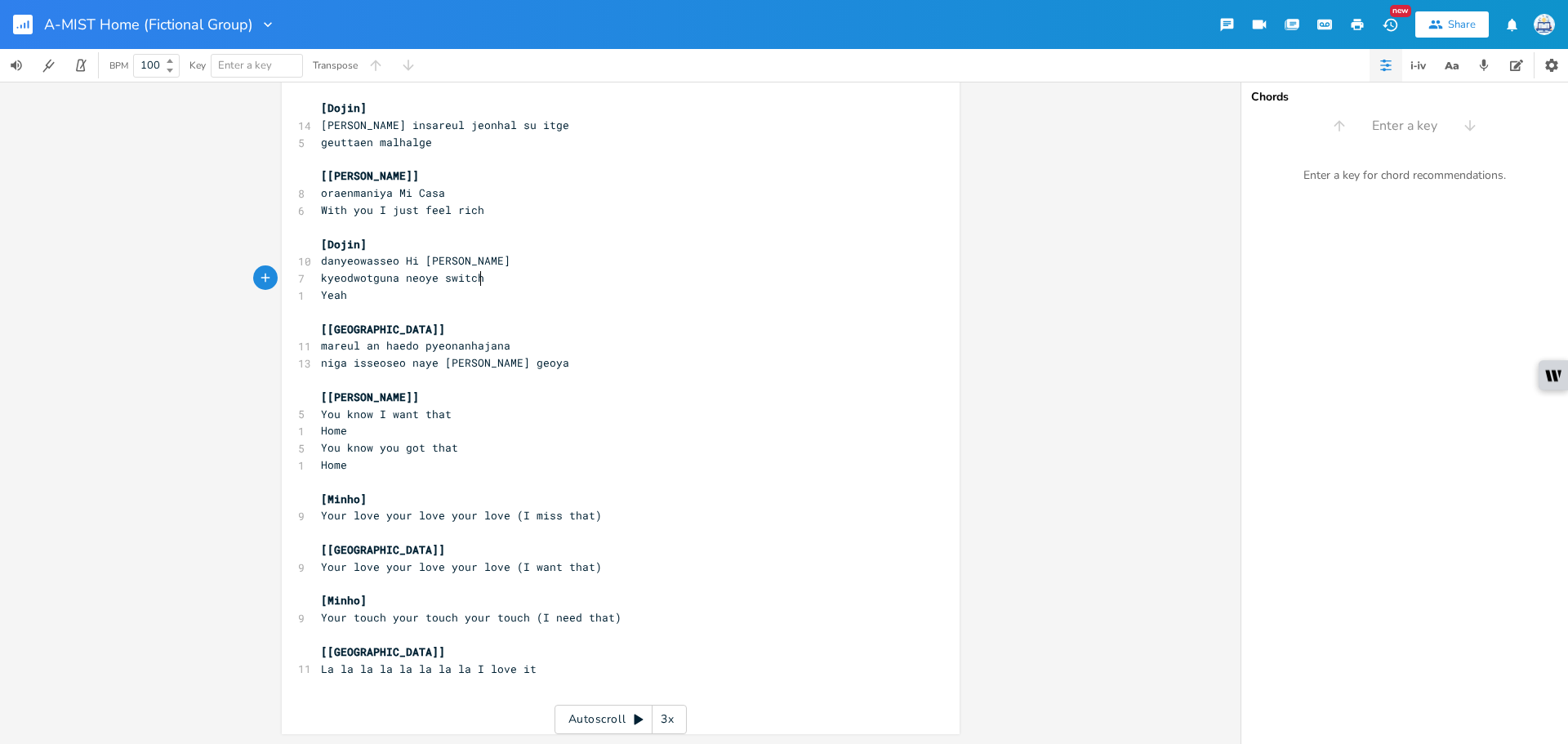
click at [838, 398] on pre "[Jo-ee]" at bounding box center [613, 397] width 589 height 17
click at [29, 20] on rect "button" at bounding box center [23, 25] width 20 height 20
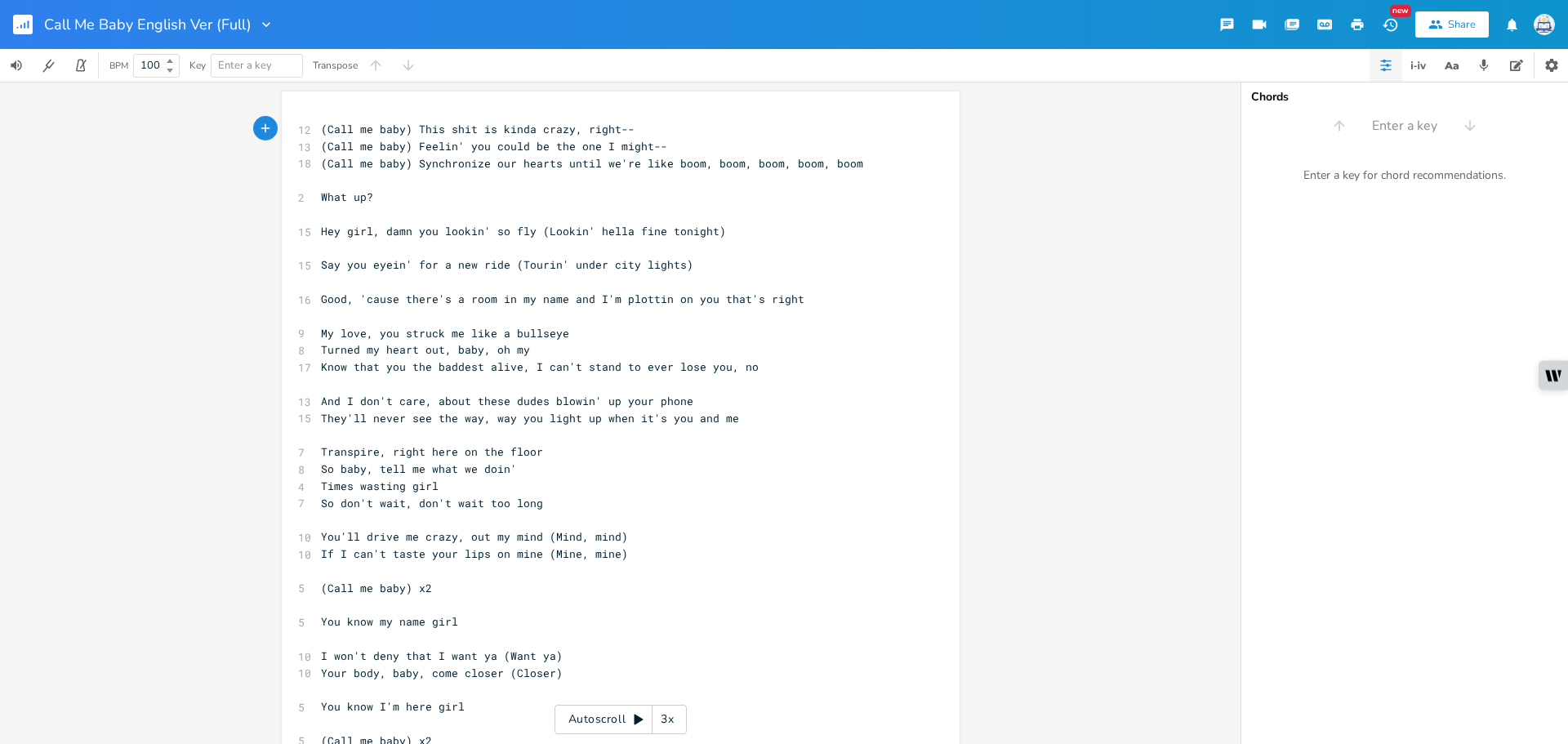
click at [27, 13] on button "button" at bounding box center [29, 25] width 33 height 39
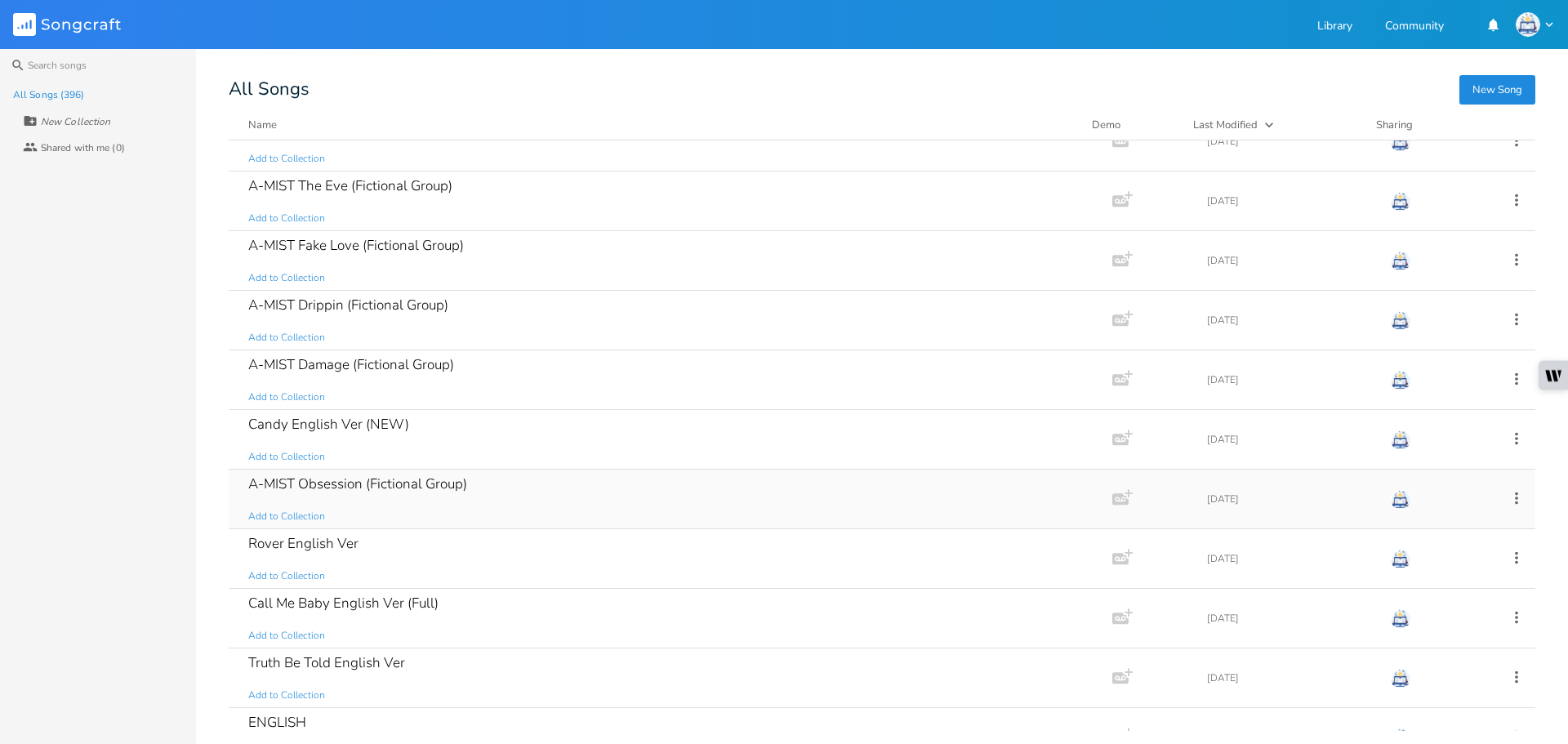
scroll to position [245, 0]
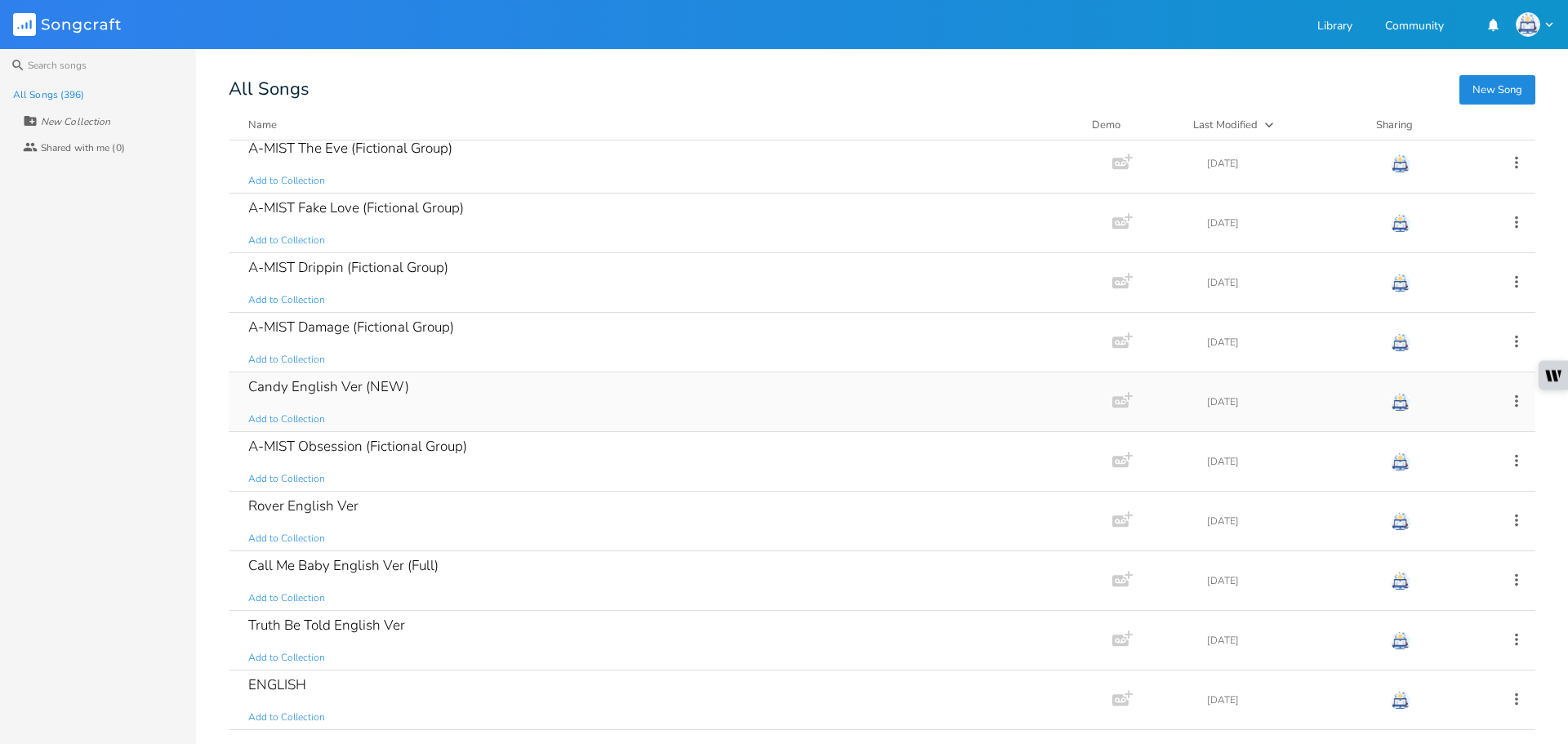
click at [534, 398] on div "Candy English Ver (NEW) Add to Collection" at bounding box center [667, 401] width 838 height 59
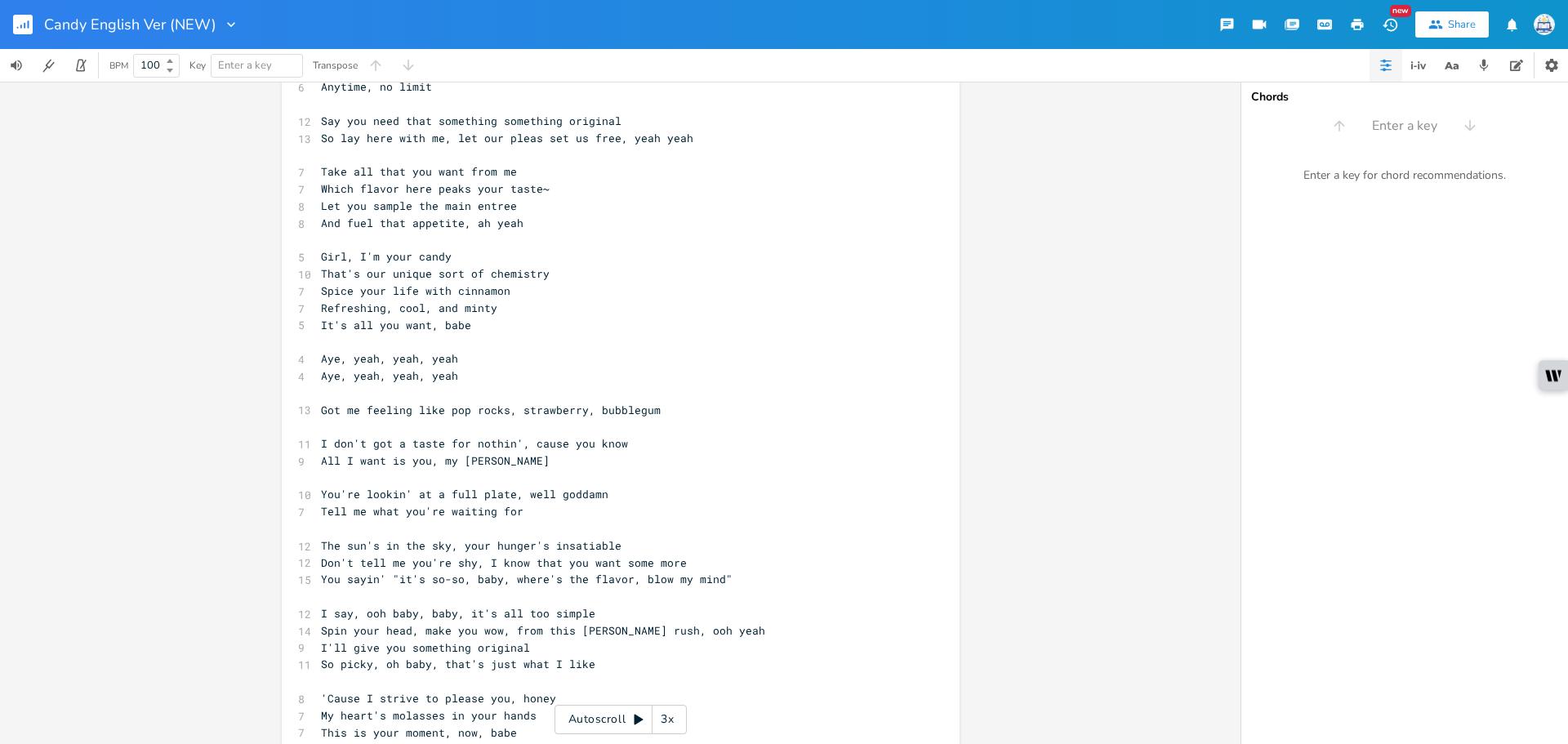
scroll to position [344, 0]
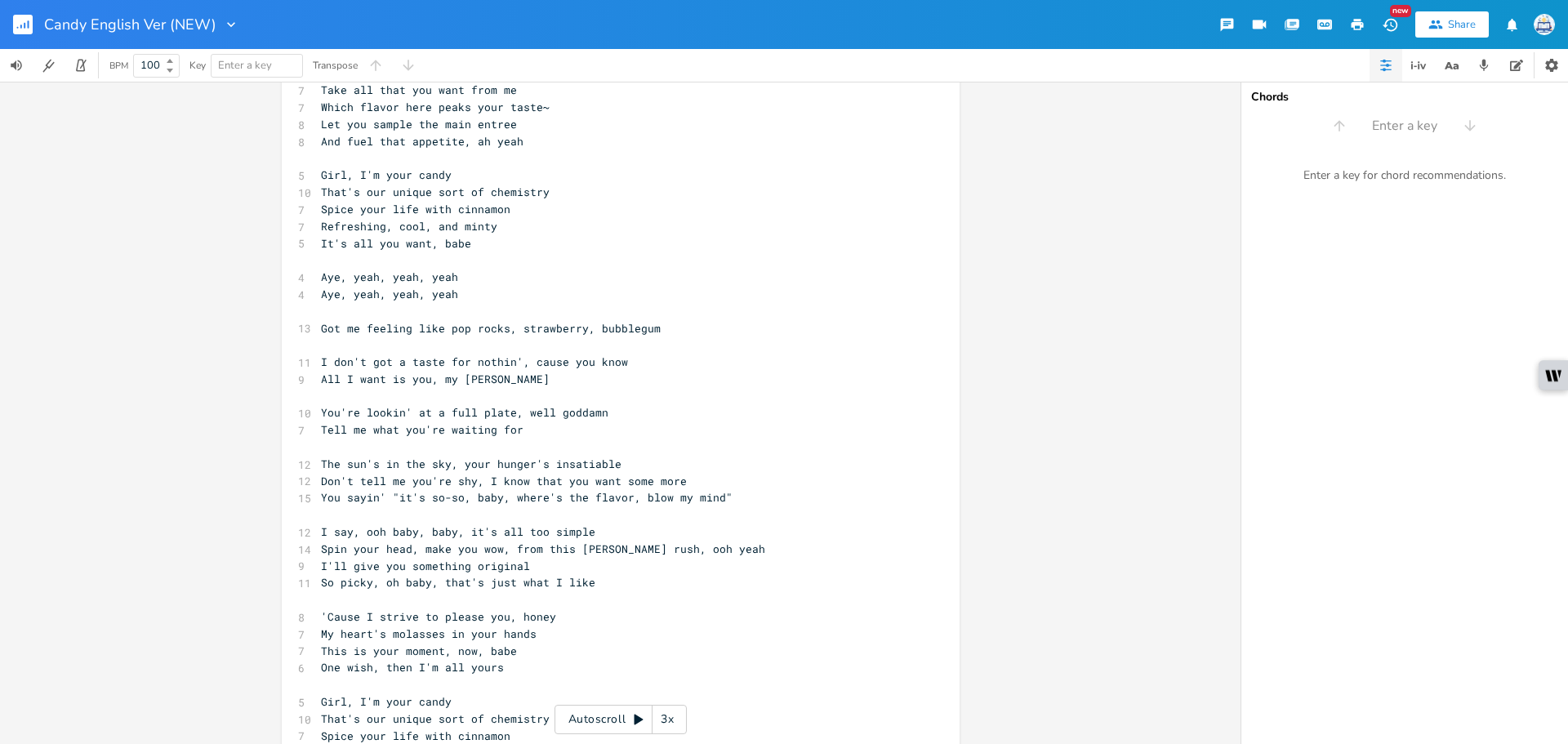
click at [607, 338] on pre "​" at bounding box center [613, 344] width 589 height 17
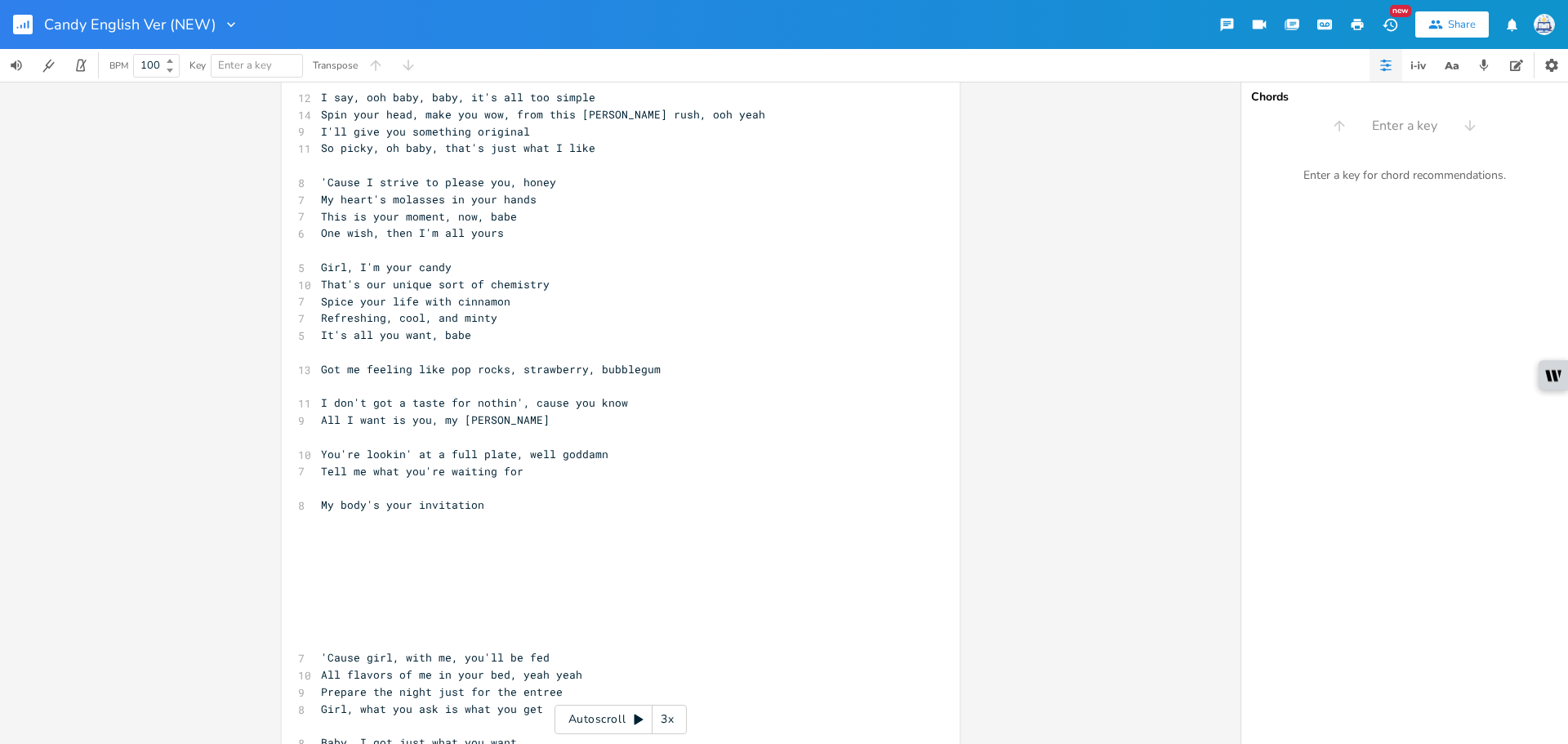
scroll to position [753, 0]
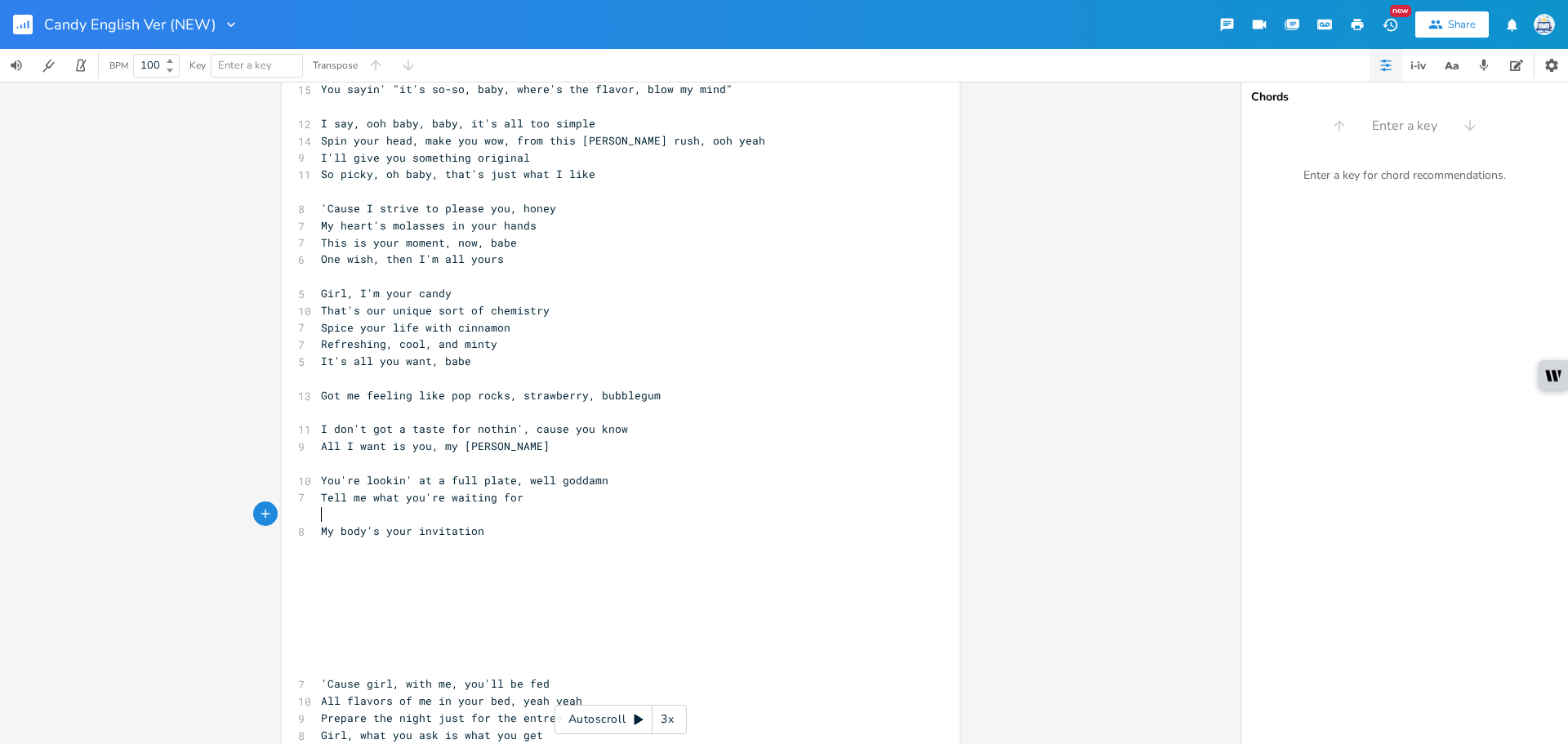
click at [597, 520] on pre "​" at bounding box center [613, 514] width 589 height 17
click at [616, 514] on pre "​" at bounding box center [613, 514] width 589 height 17
type textarea "My body's your invitation"
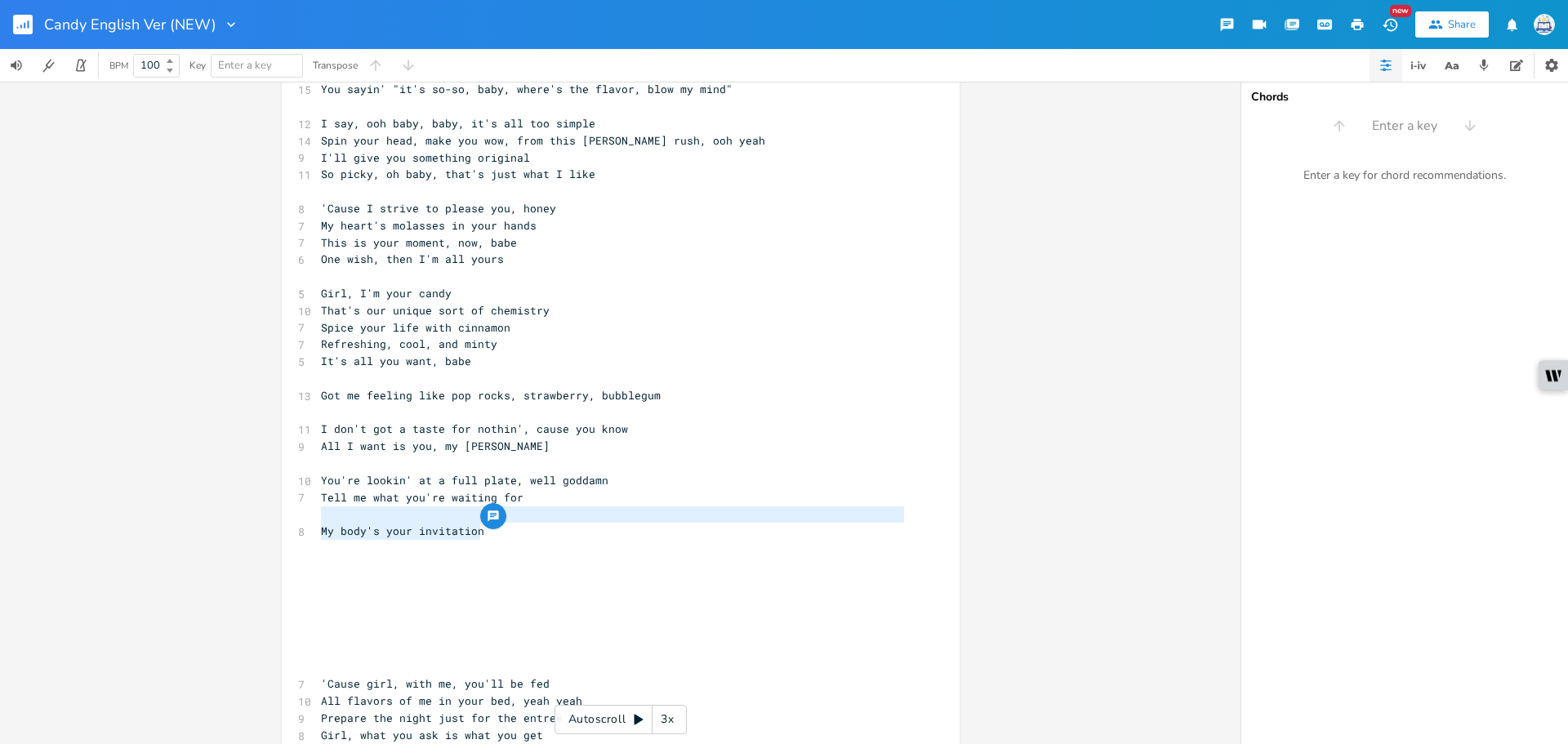
click at [616, 523] on div "​ 6 Candy, candy, candy 4 Aye, yeah, yeah, yeah 4 Aye, yeah, yeah, yeah 5 Candy…" at bounding box center [613, 115] width 589 height 1494
click at [437, 503] on span "Tell me what you're waiting for" at bounding box center [422, 497] width 202 height 15
type textarea "My body's your"
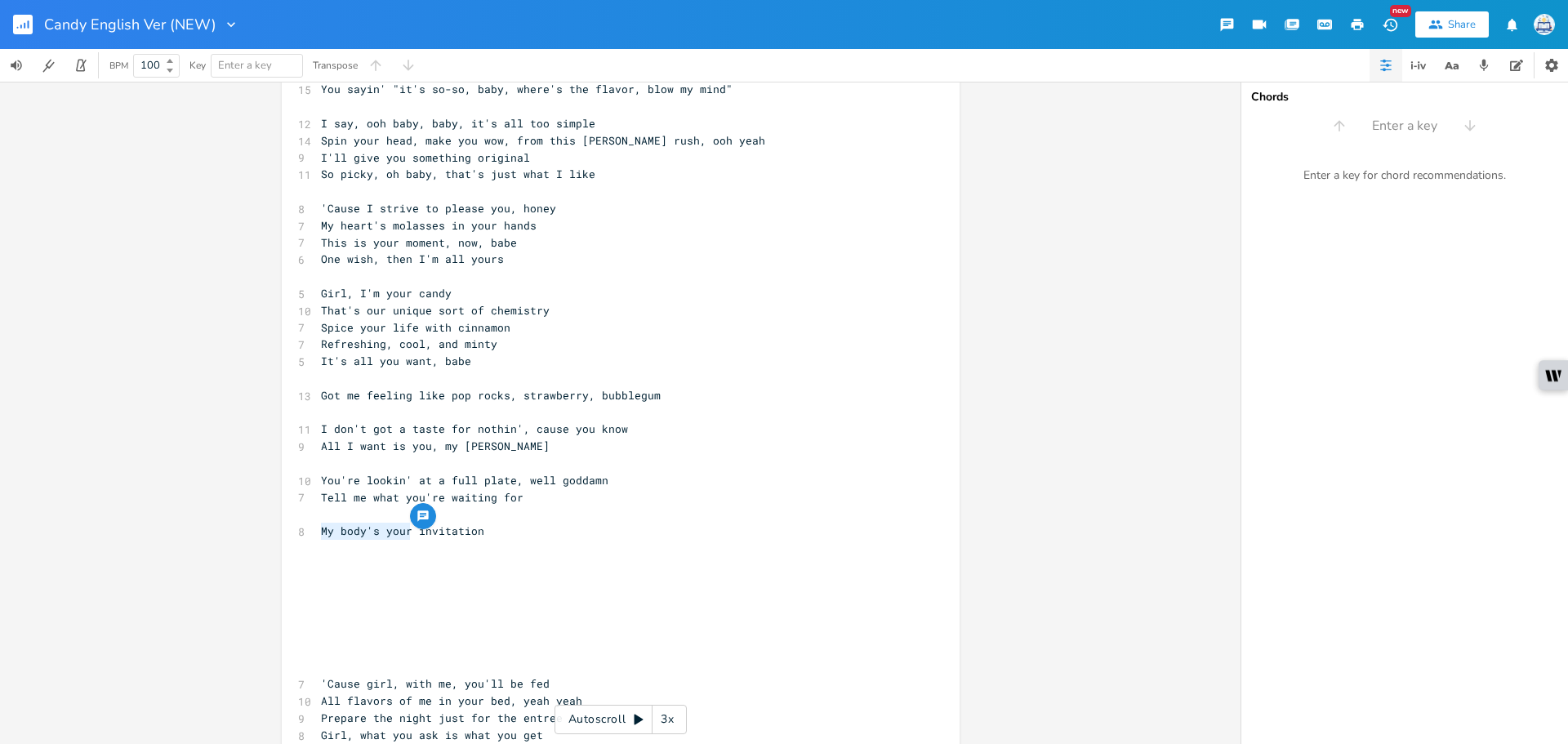
drag, startPoint x: 407, startPoint y: 531, endPoint x: 296, endPoint y: 530, distance: 111.0
click at [318, 530] on div "8 My body's your invitation" at bounding box center [613, 530] width 589 height 17
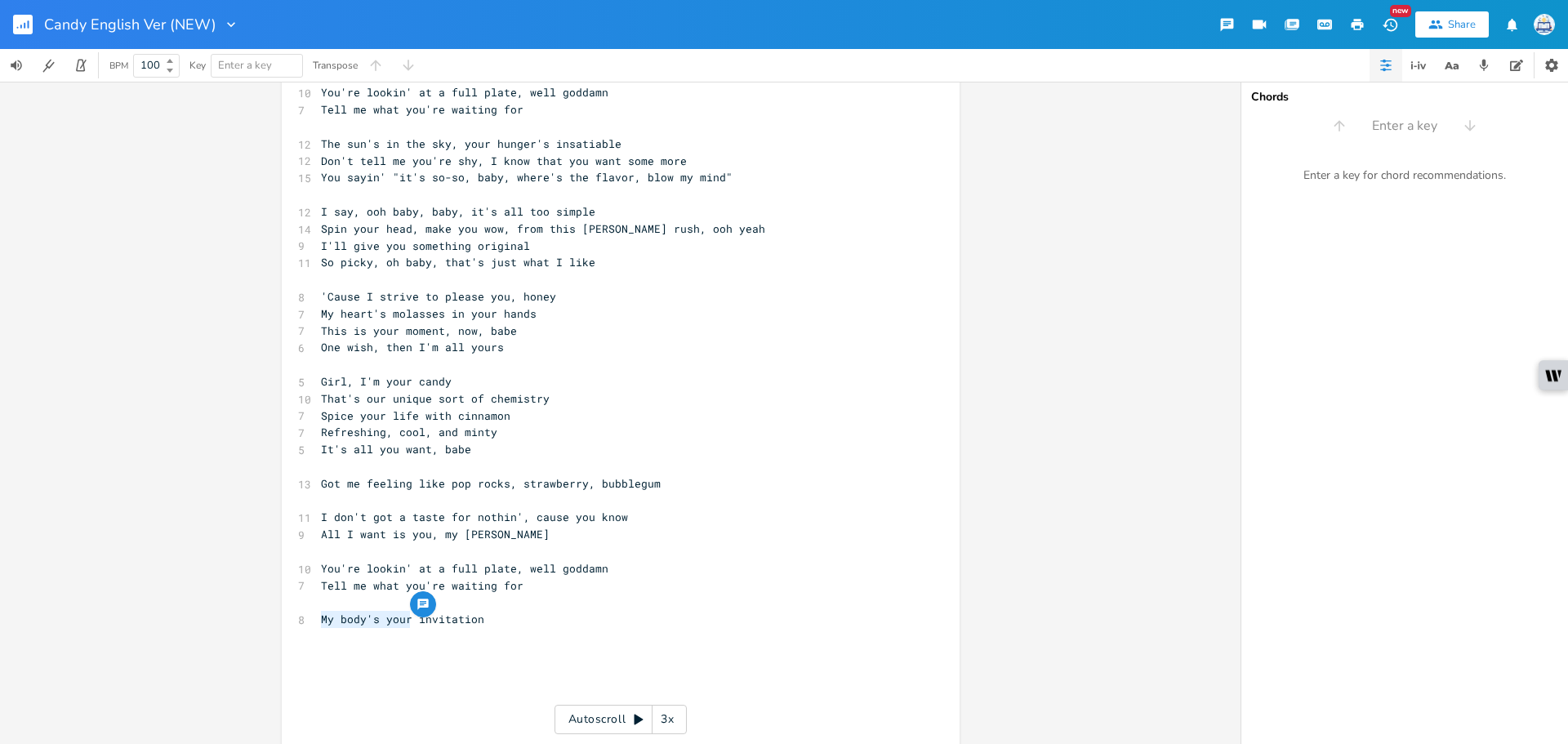
scroll to position [671, 0]
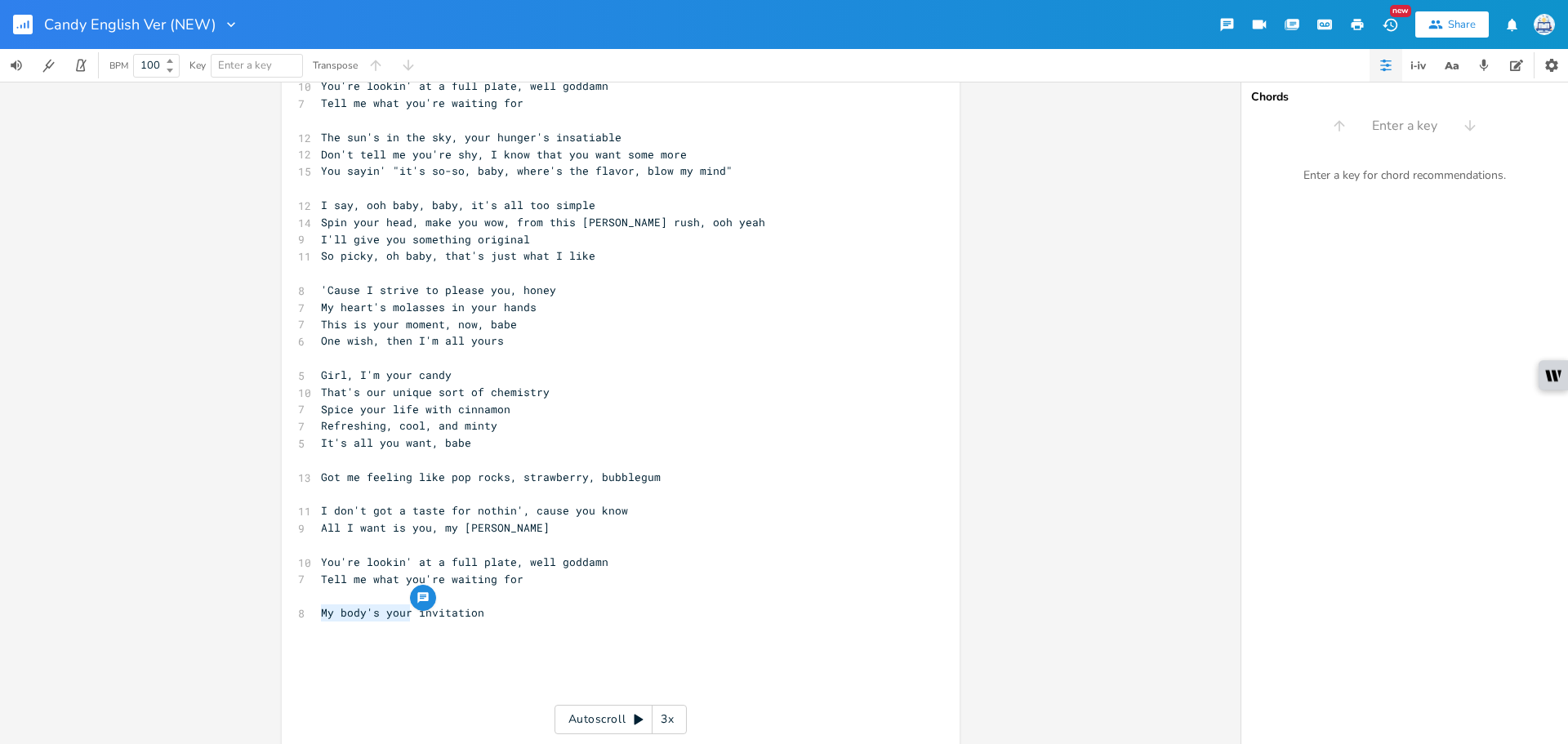
click at [390, 638] on pre "​" at bounding box center [613, 646] width 589 height 17
drag, startPoint x: 407, startPoint y: 613, endPoint x: 316, endPoint y: 614, distance: 91.0
click at [321, 614] on span "My body's your invitation" at bounding box center [402, 612] width 163 height 15
type textarea "Baby, this is your"
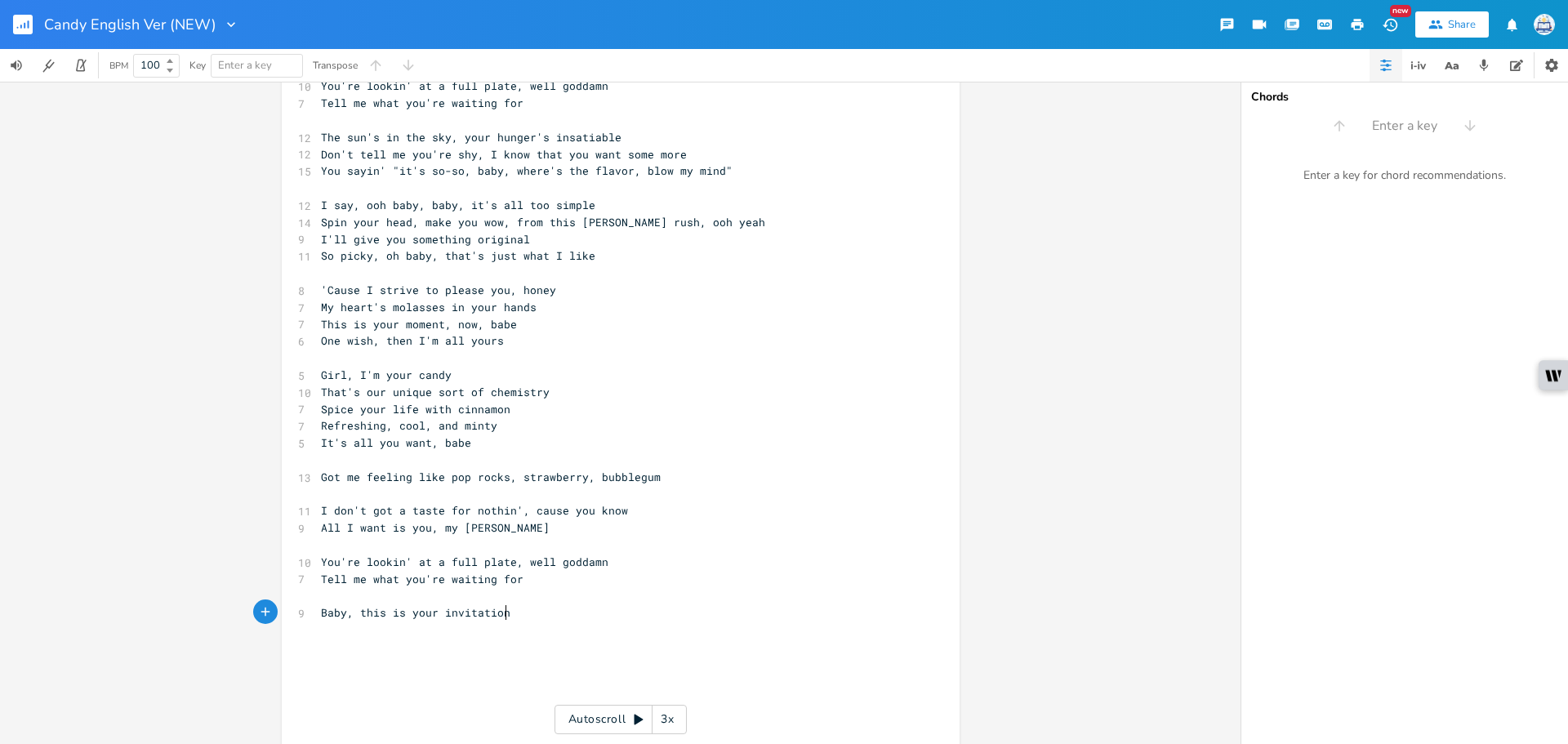
click at [535, 619] on pre "Baby, this is your invitation" at bounding box center [613, 612] width 589 height 17
type textarea "Take a bite or gra"
type textarea "b a handful"
type textarea "Take a"
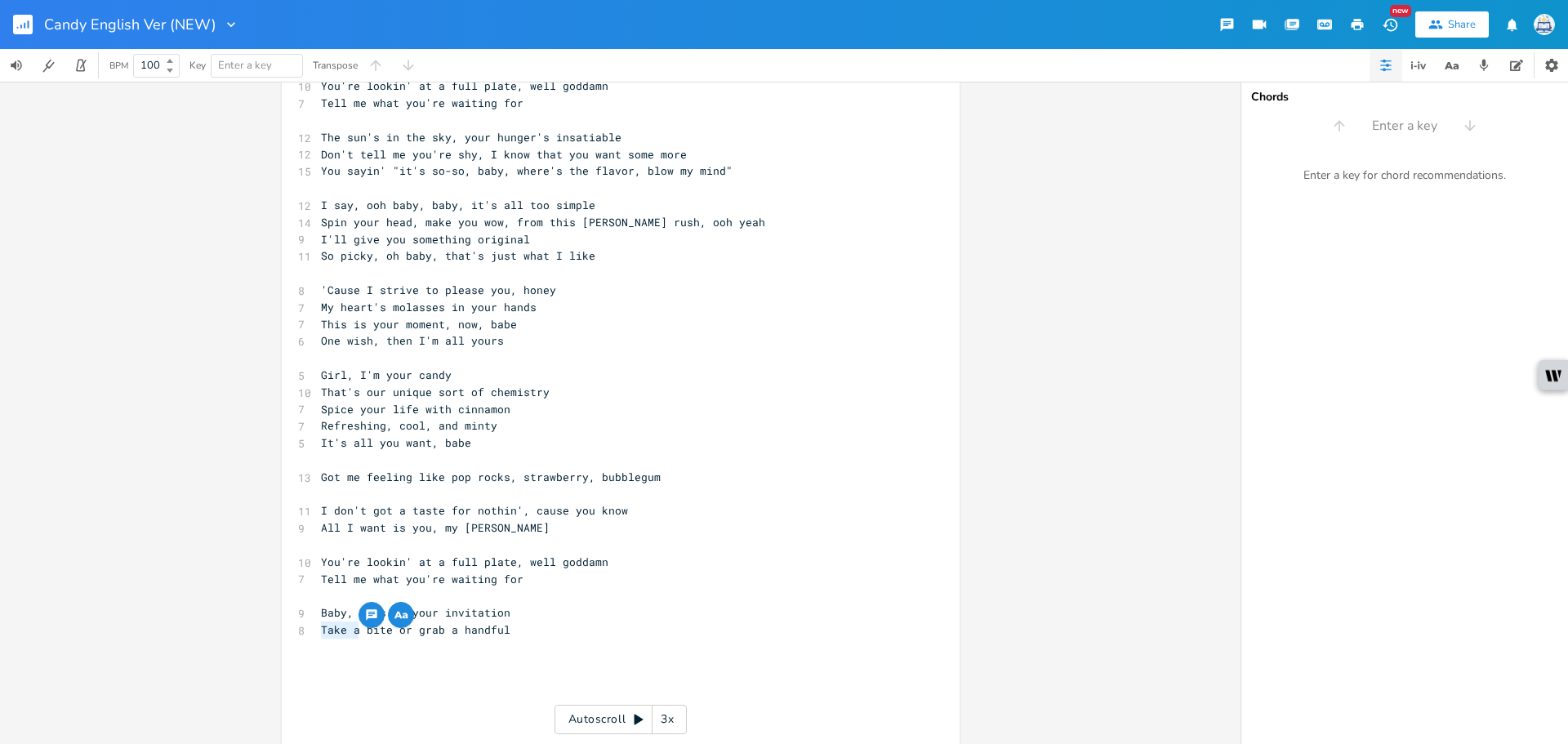
drag, startPoint x: 352, startPoint y: 628, endPoint x: 312, endPoint y: 632, distance: 40.2
click at [312, 632] on div "Take a x ​ 6 Candy, candy, candy 4 Aye, yeah, yeah, yeah 4 Aye, yeah, yeah, yea…" at bounding box center [620, 202] width 678 height 1564
click at [445, 649] on pre "​" at bounding box center [613, 646] width 589 height 17
